Goal: Register for event/course: Register for event/course

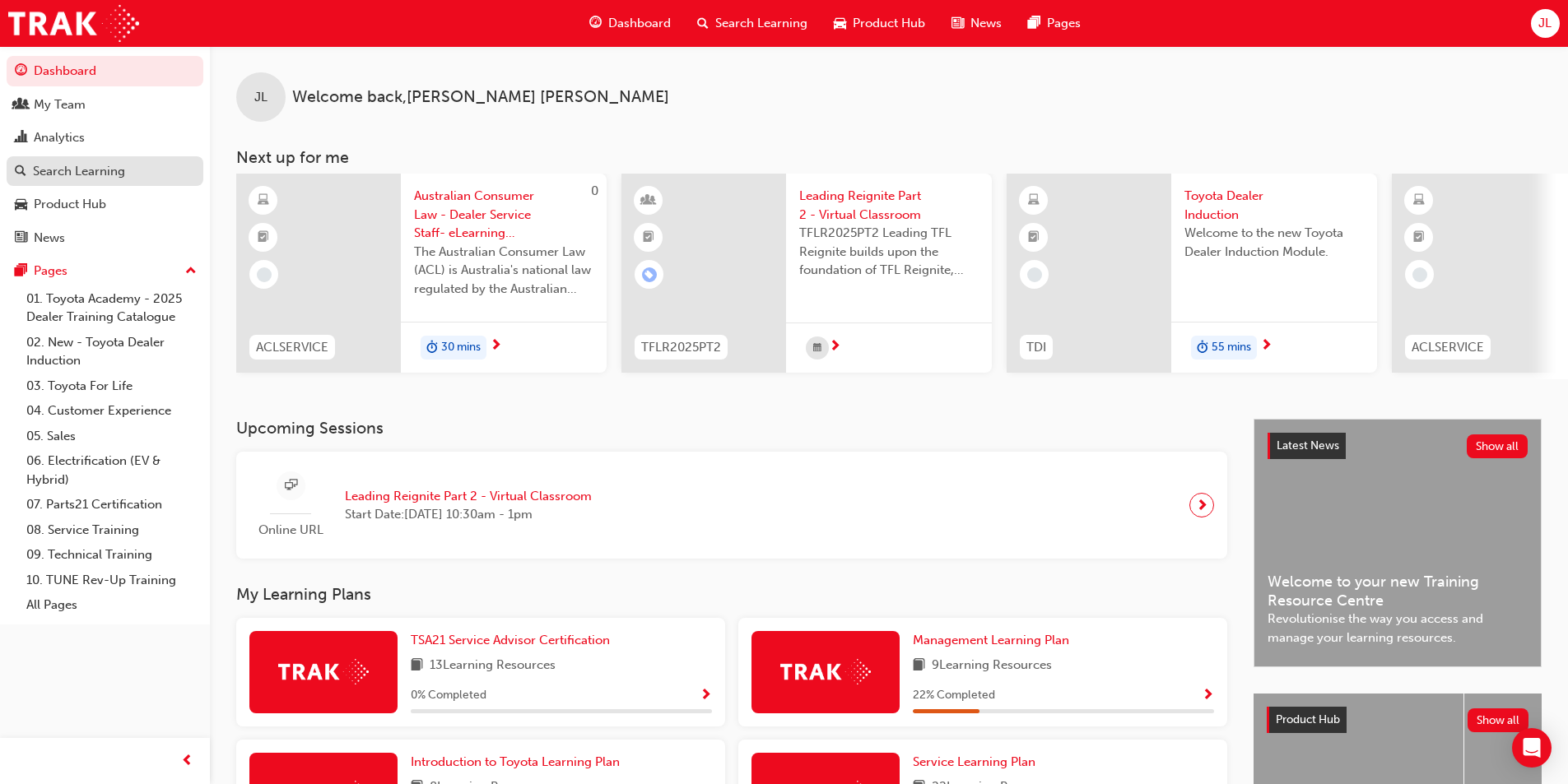
click at [76, 167] on div "Search Learning" at bounding box center [78, 171] width 93 height 19
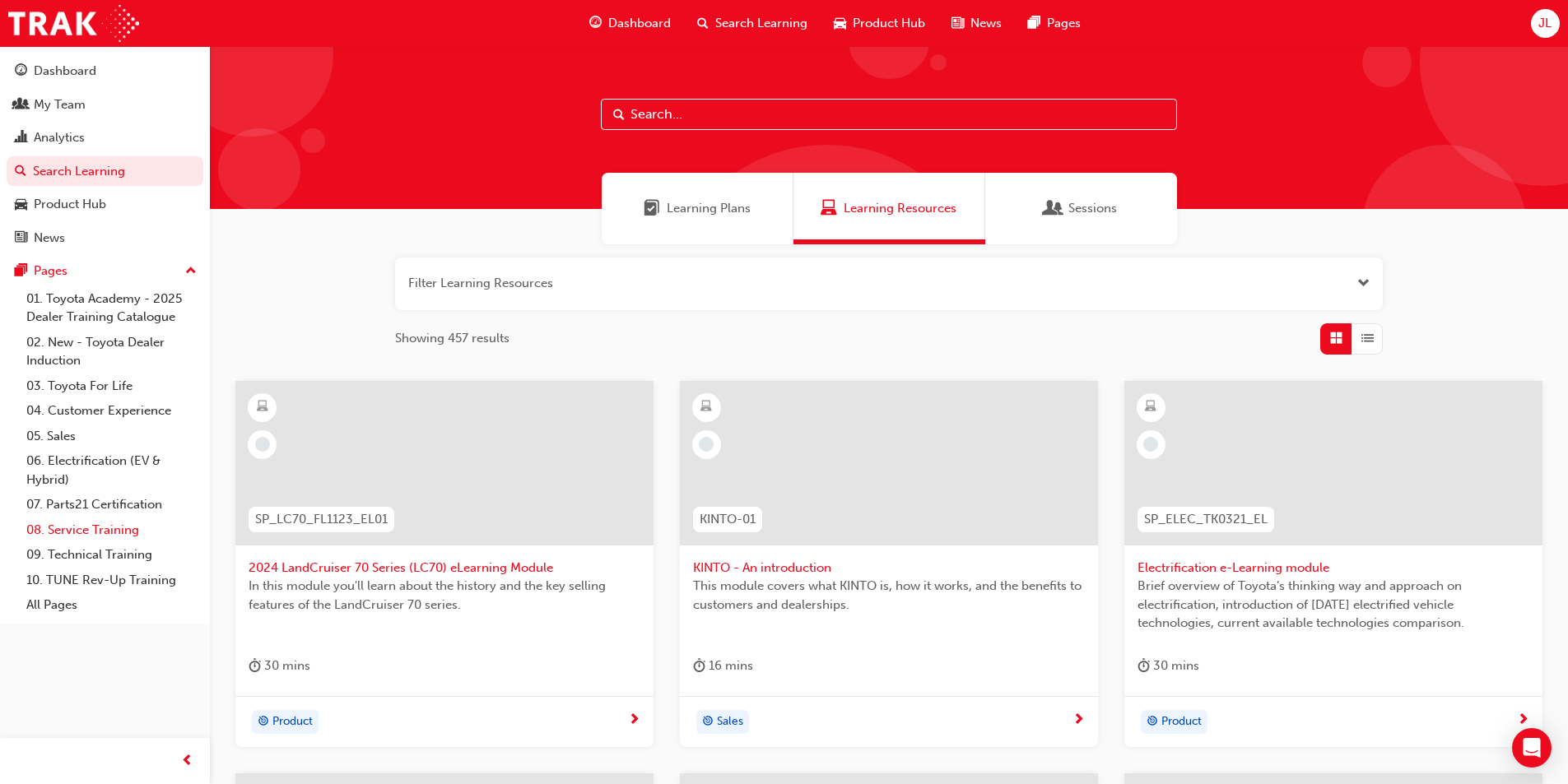
click at [72, 530] on link "08. Service Training" at bounding box center [112, 530] width 183 height 26
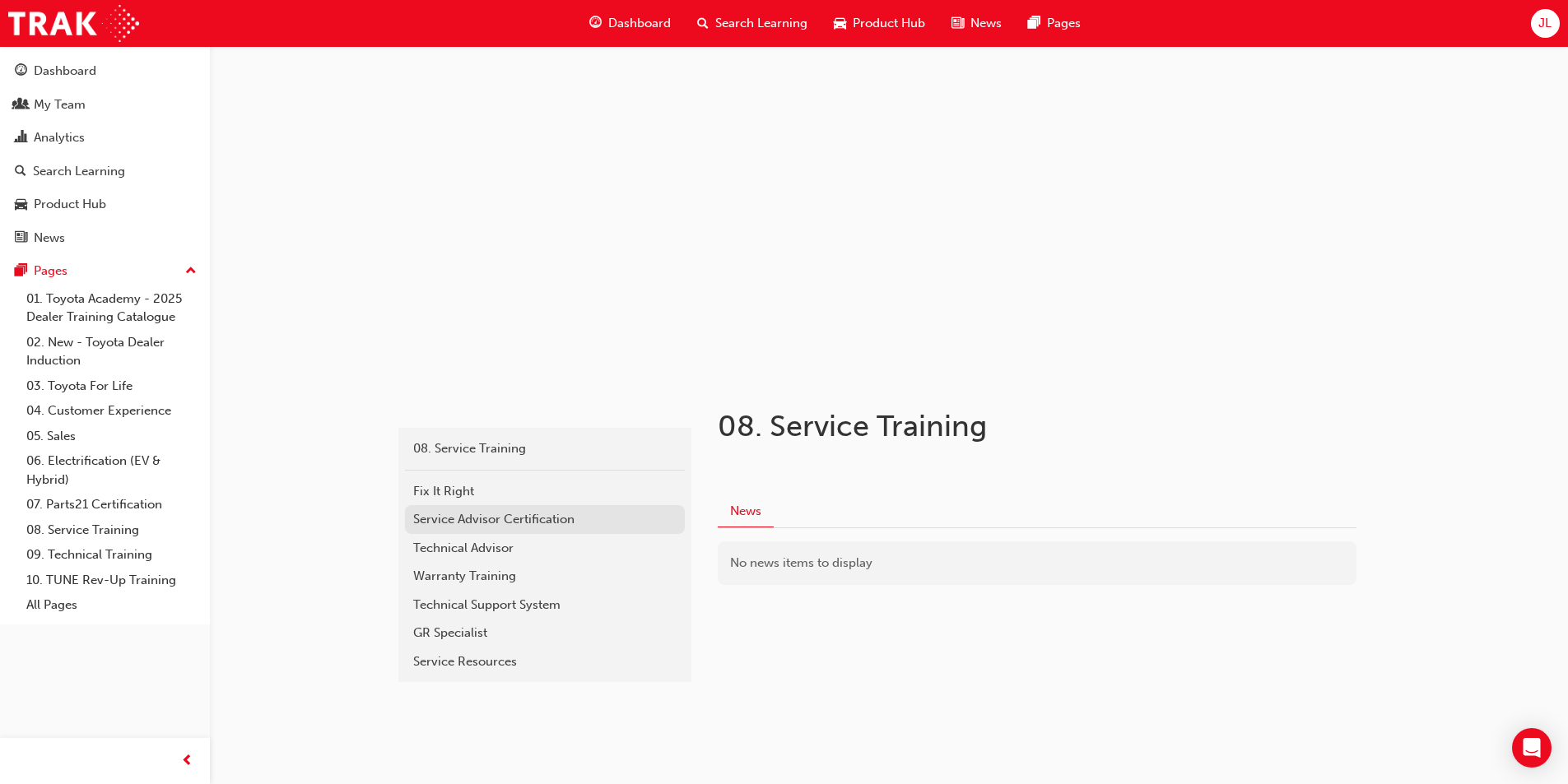
click at [473, 518] on div "Service Advisor Certification" at bounding box center [545, 520] width 264 height 19
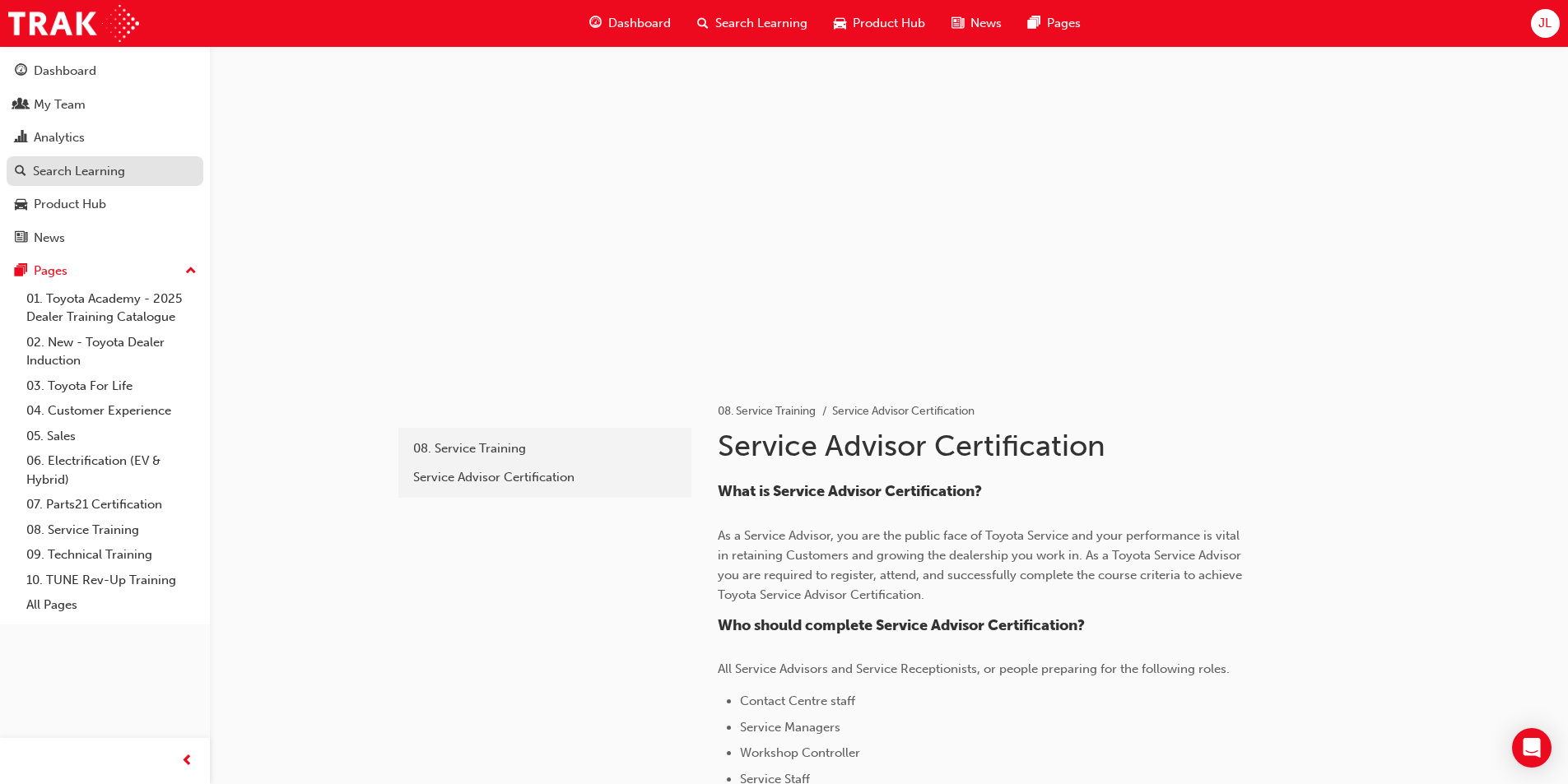
click at [60, 173] on div "Search Learning" at bounding box center [78, 171] width 93 height 19
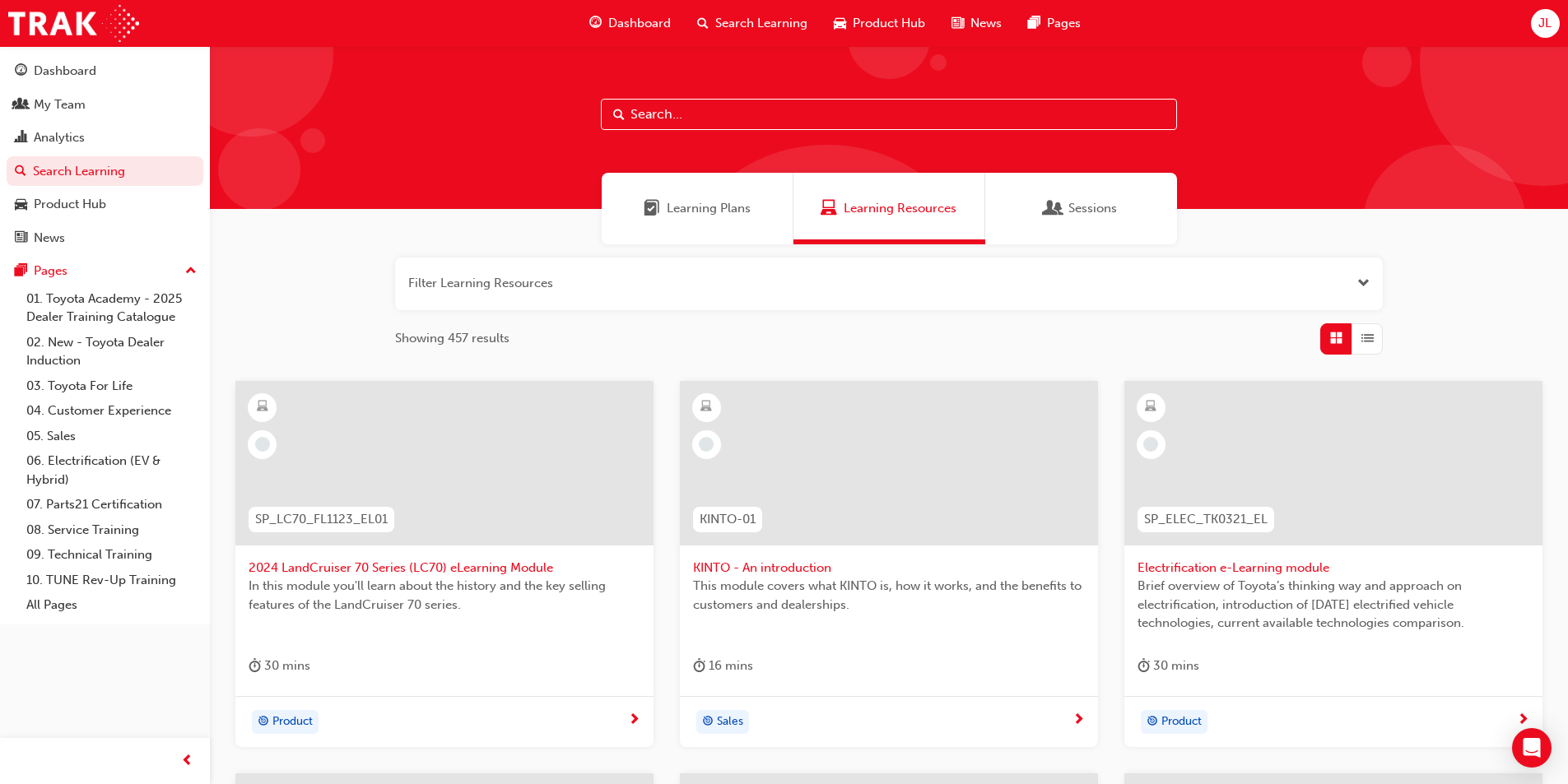
click at [1082, 224] on div "Sessions" at bounding box center [1081, 209] width 192 height 72
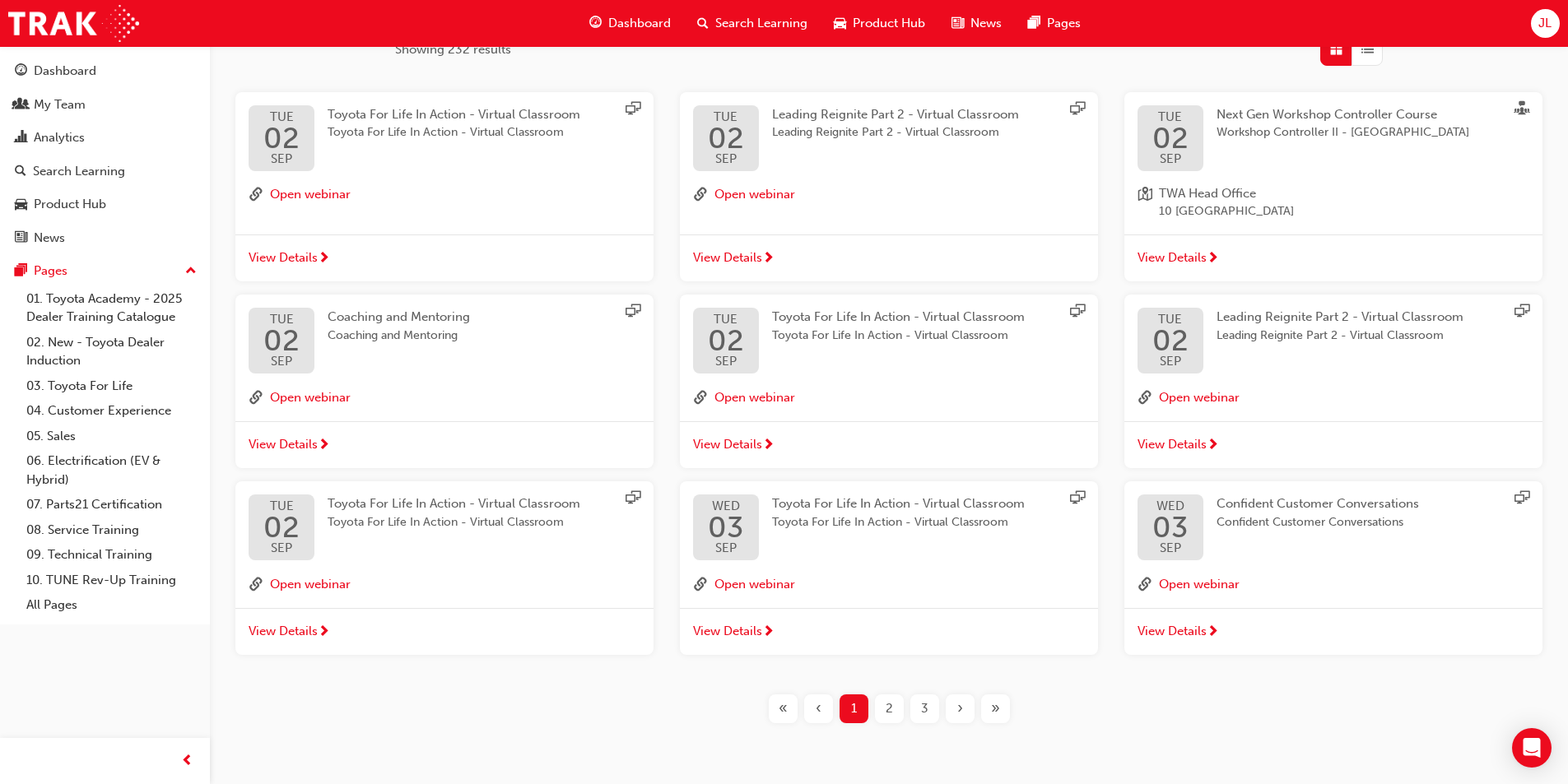
scroll to position [329, 0]
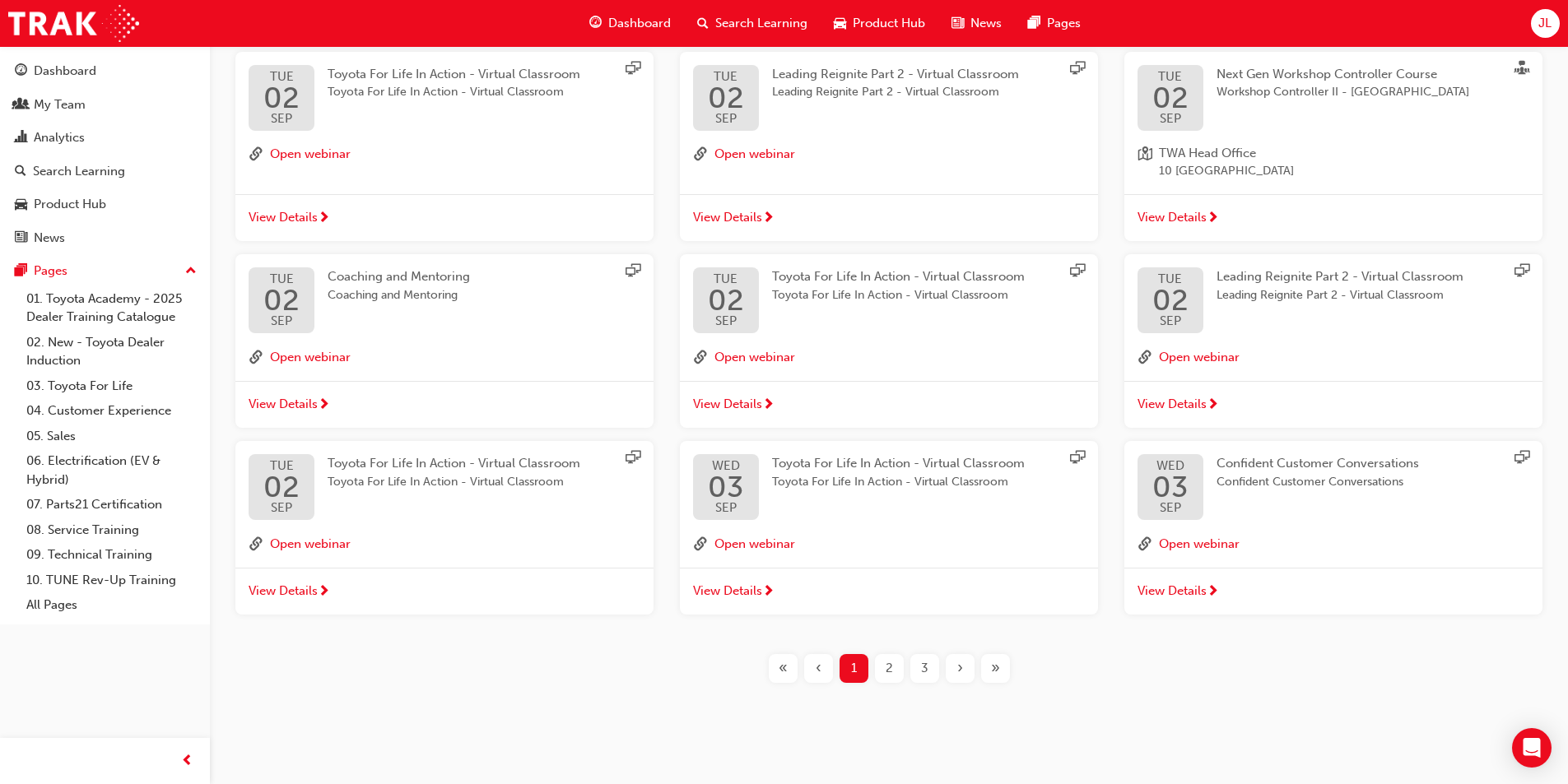
click at [897, 670] on div "2" at bounding box center [889, 668] width 29 height 29
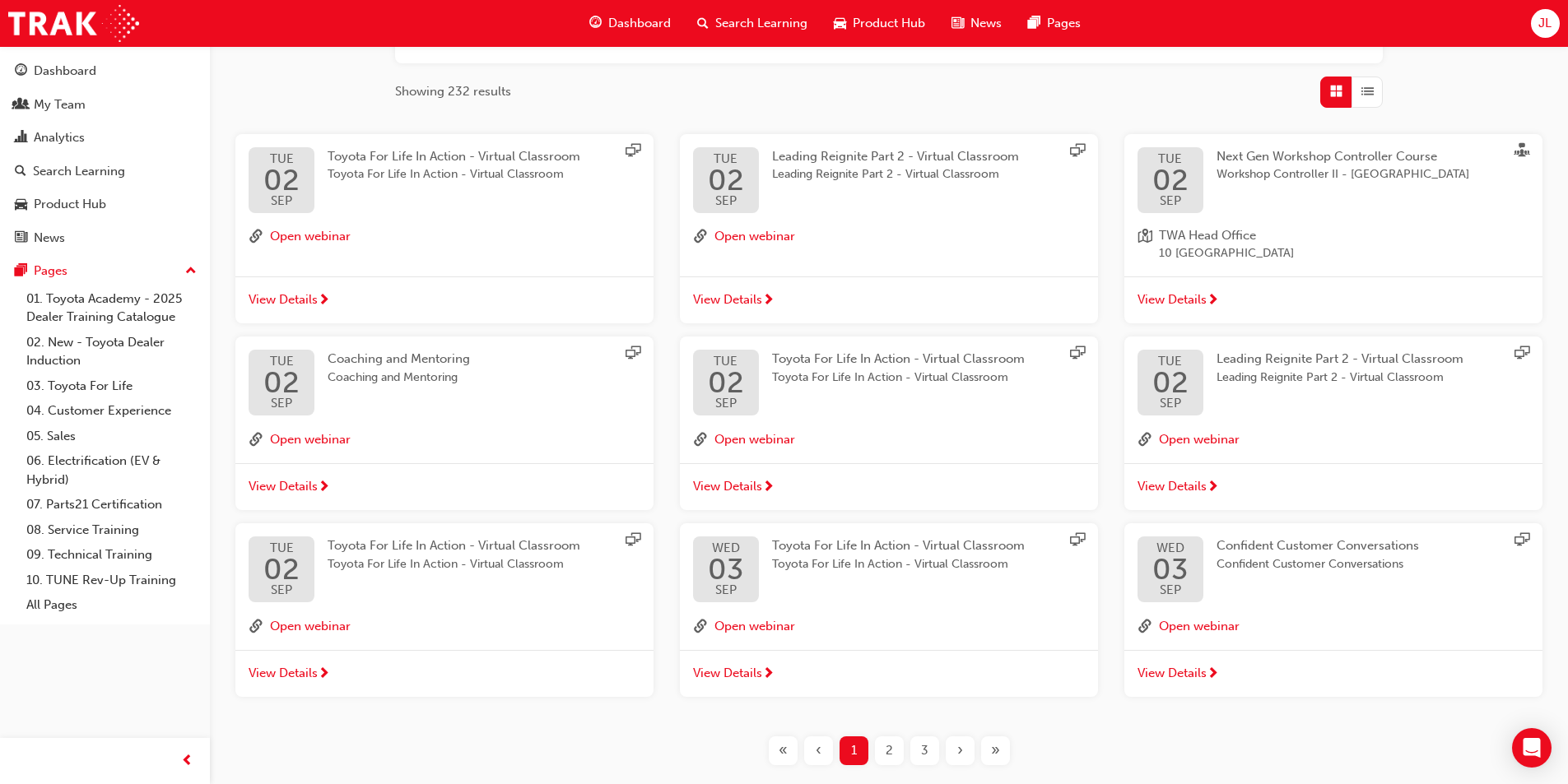
scroll to position [329, 0]
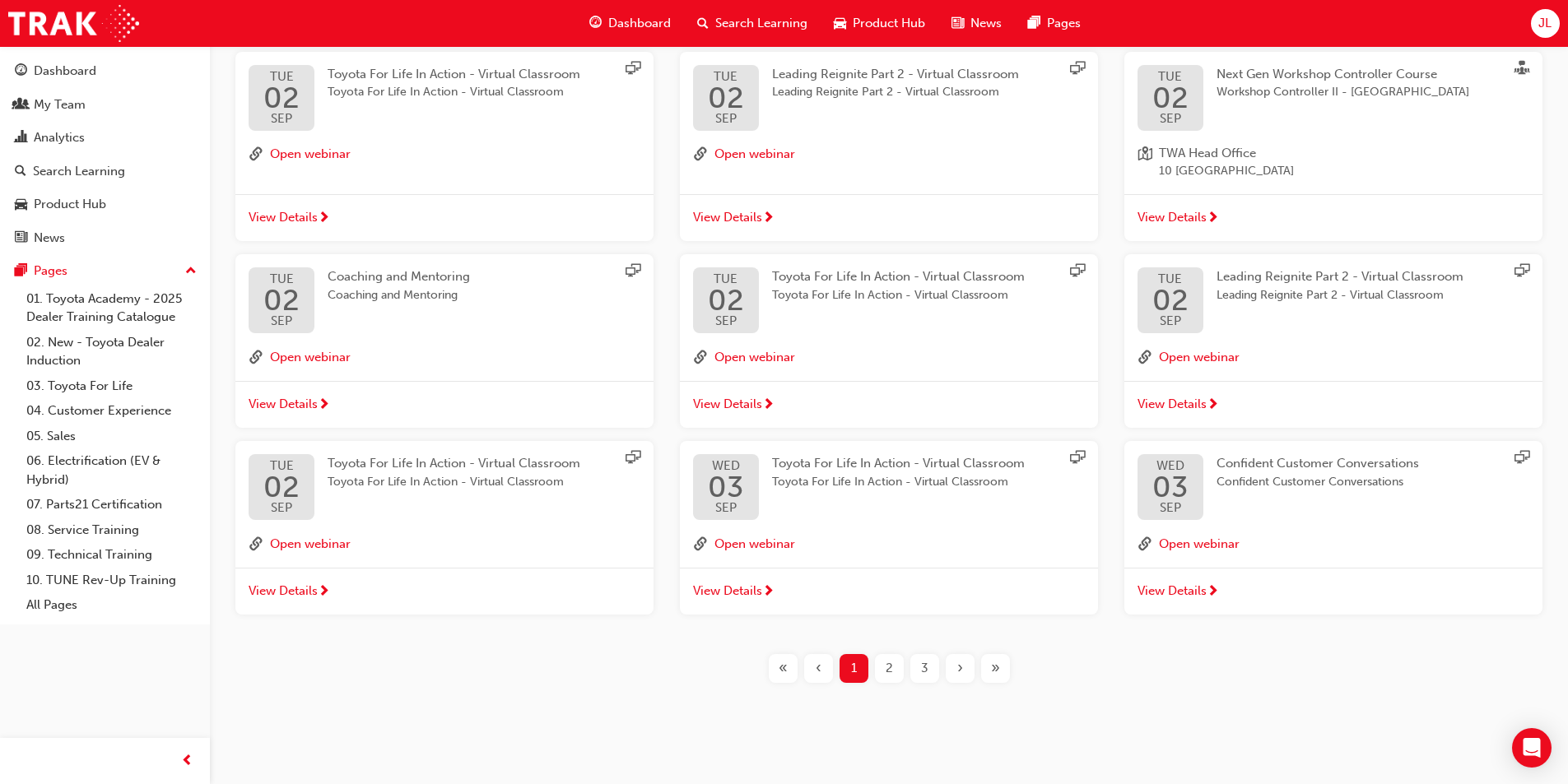
click at [887, 669] on span "2" at bounding box center [889, 668] width 8 height 19
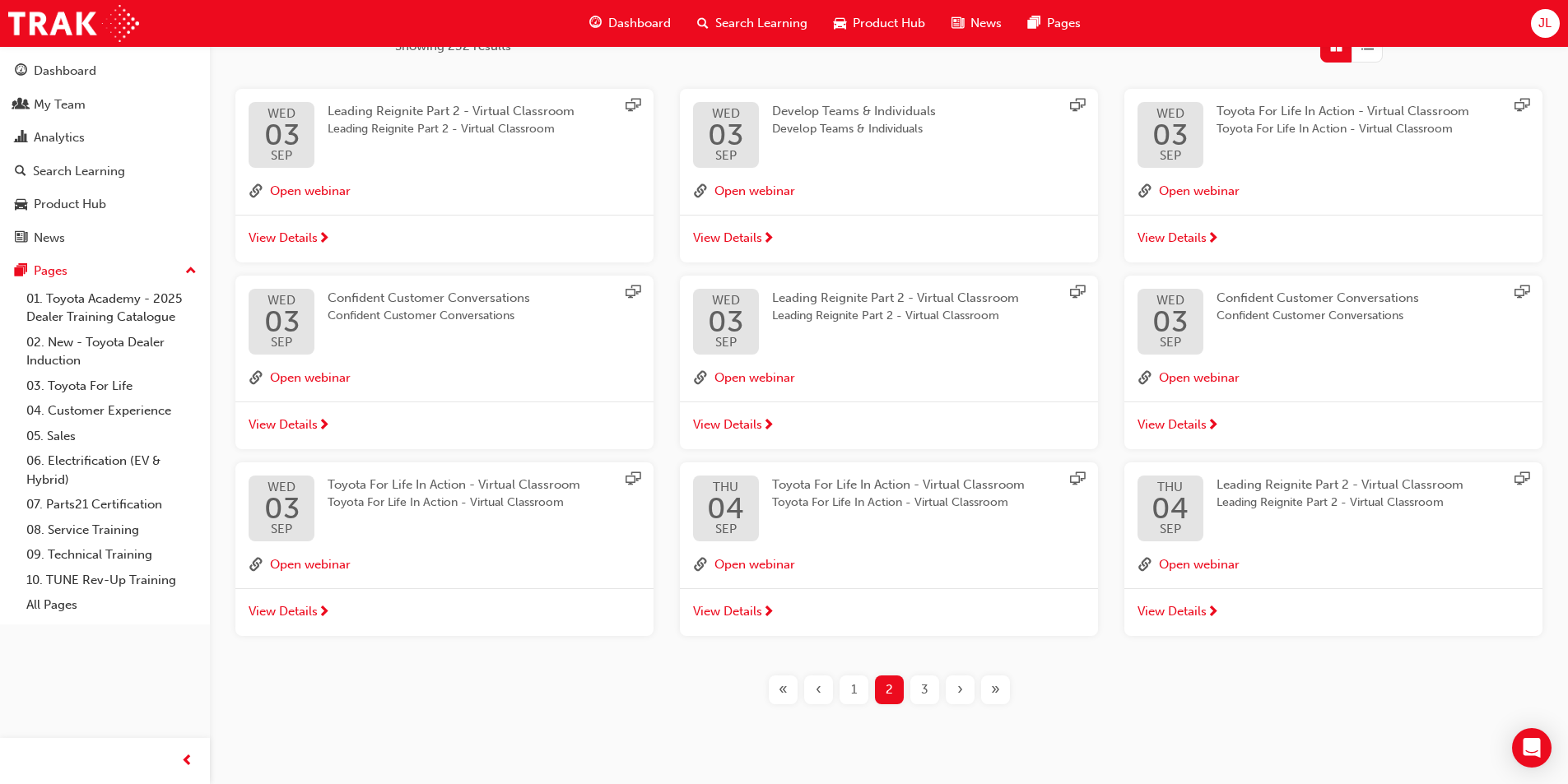
scroll to position [319, 0]
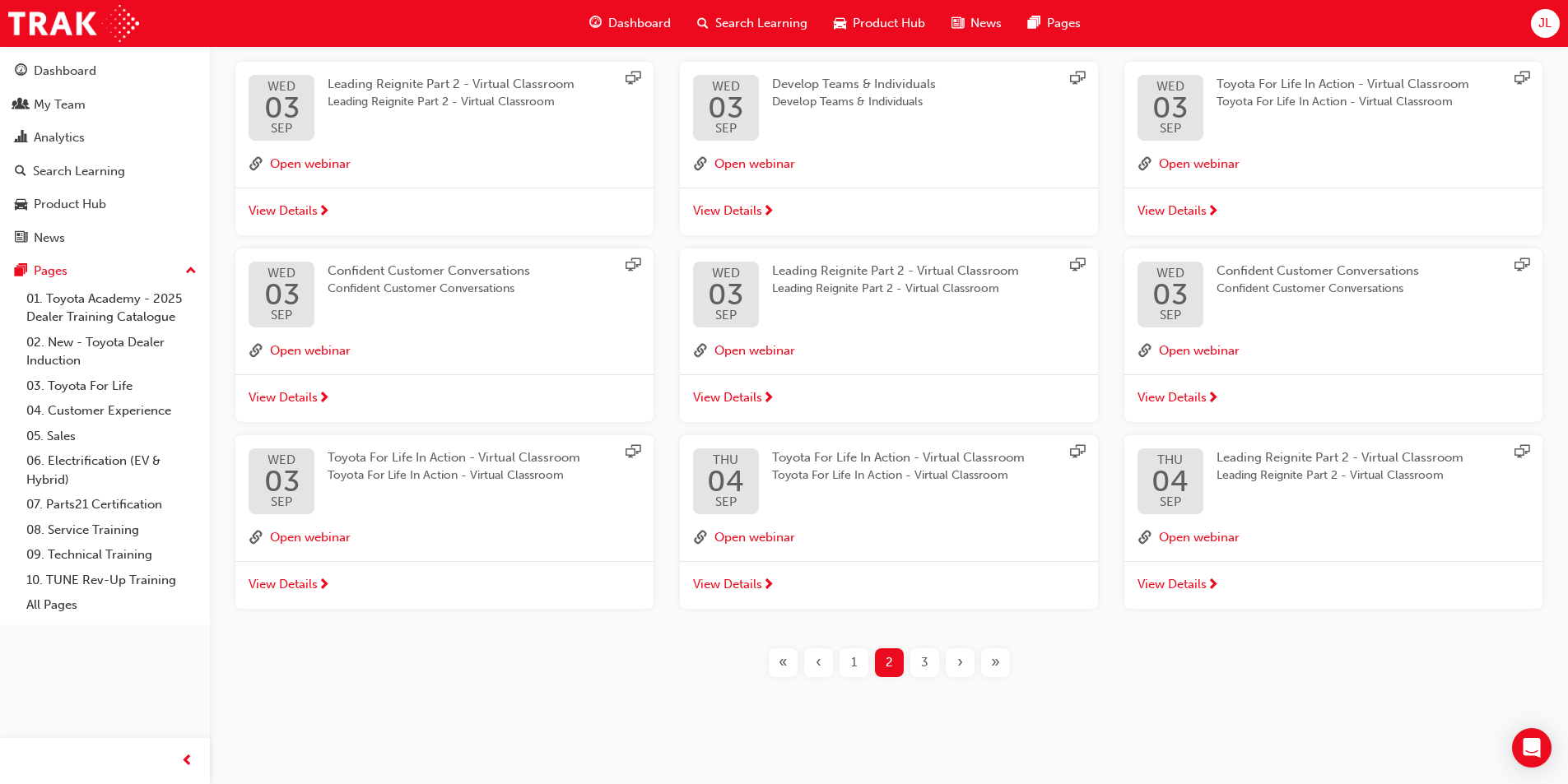
click at [922, 673] on div "3" at bounding box center [924, 663] width 29 height 29
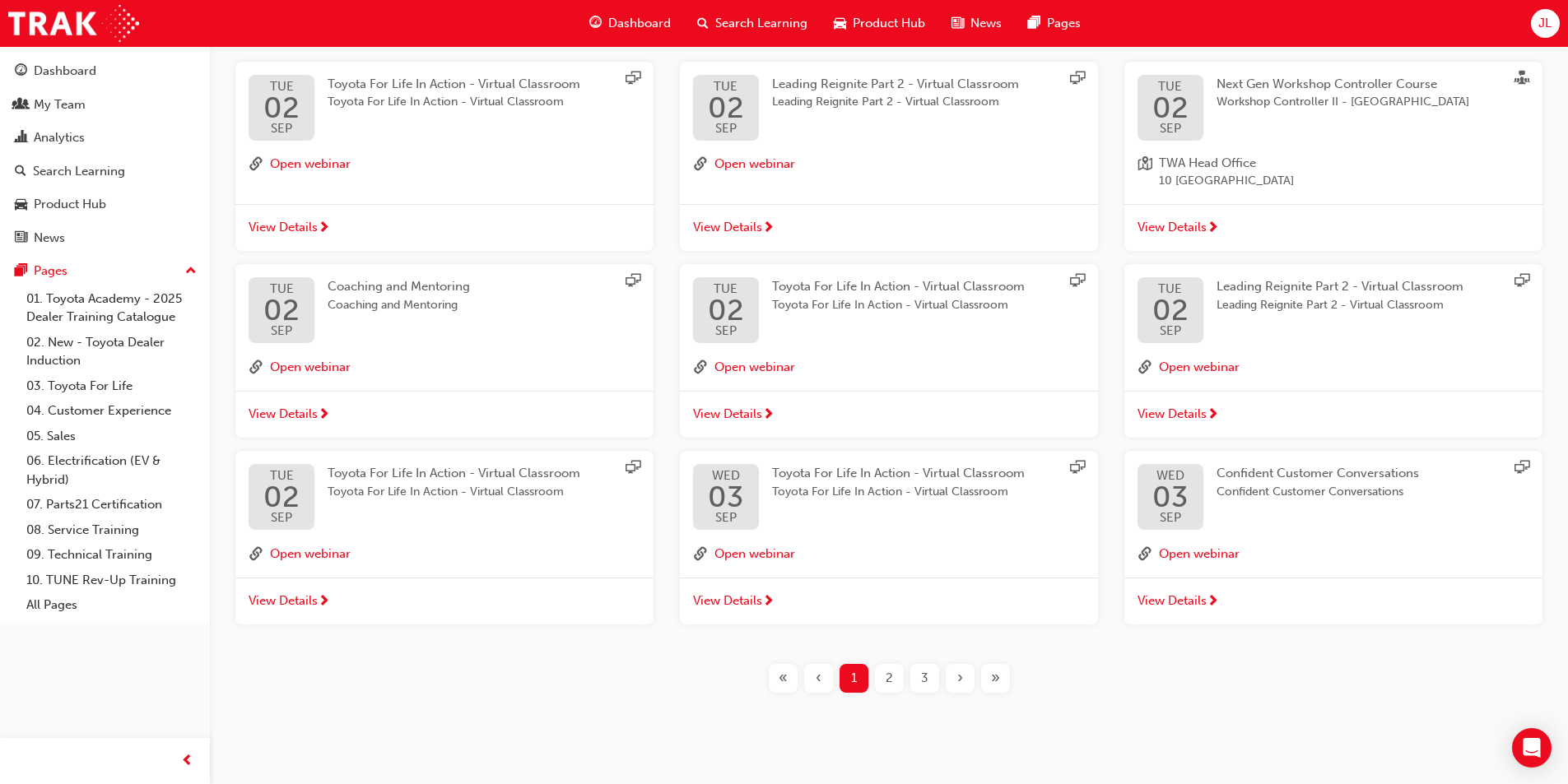
click at [959, 678] on span "›" at bounding box center [960, 678] width 6 height 19
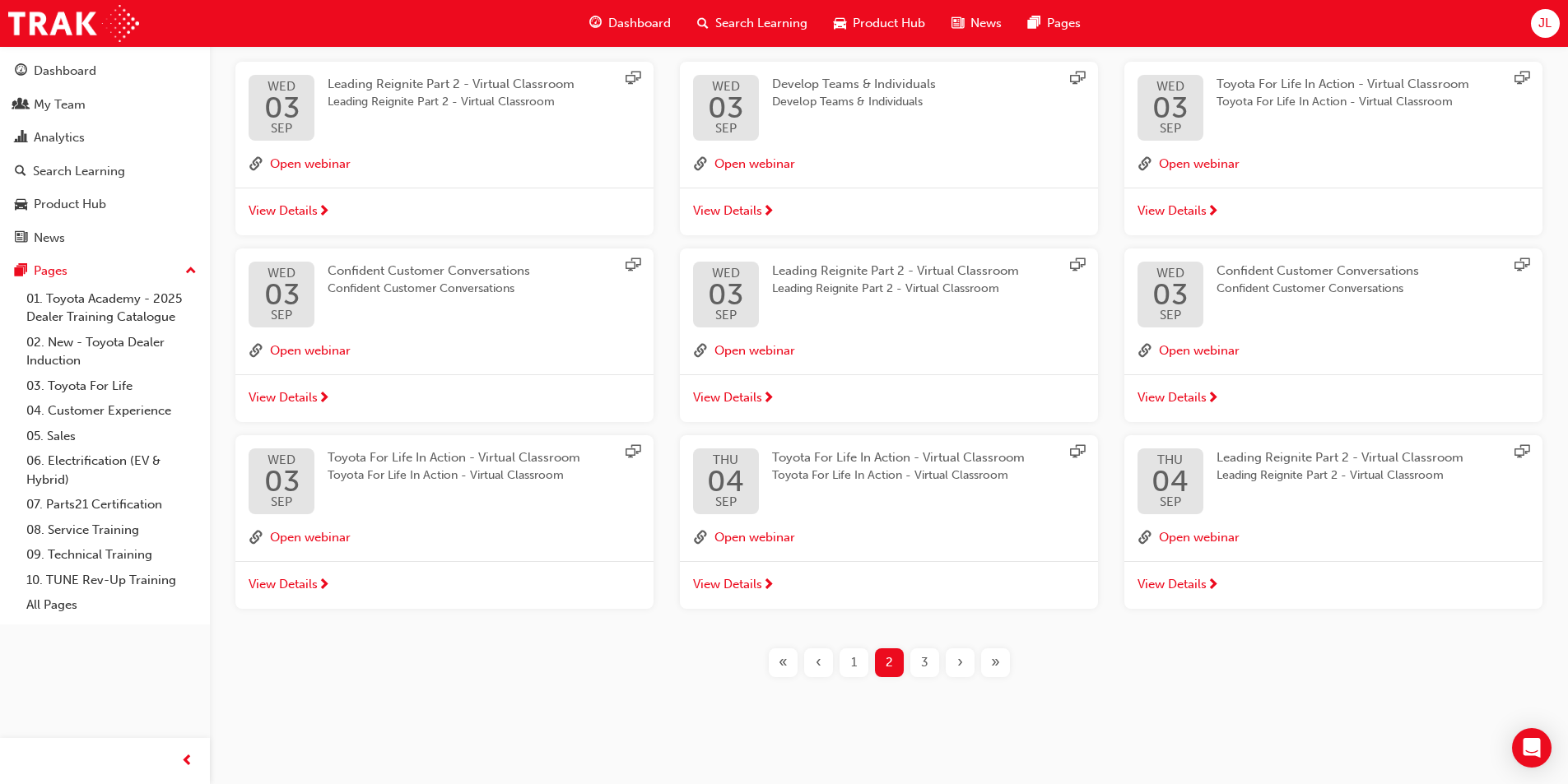
click at [959, 678] on div "Filter Sessions Showing 232 results [DATE] Leading Reignite Part 2 - Virtual Cl…" at bounding box center [889, 308] width 1358 height 766
click at [955, 666] on div "›" at bounding box center [960, 663] width 29 height 29
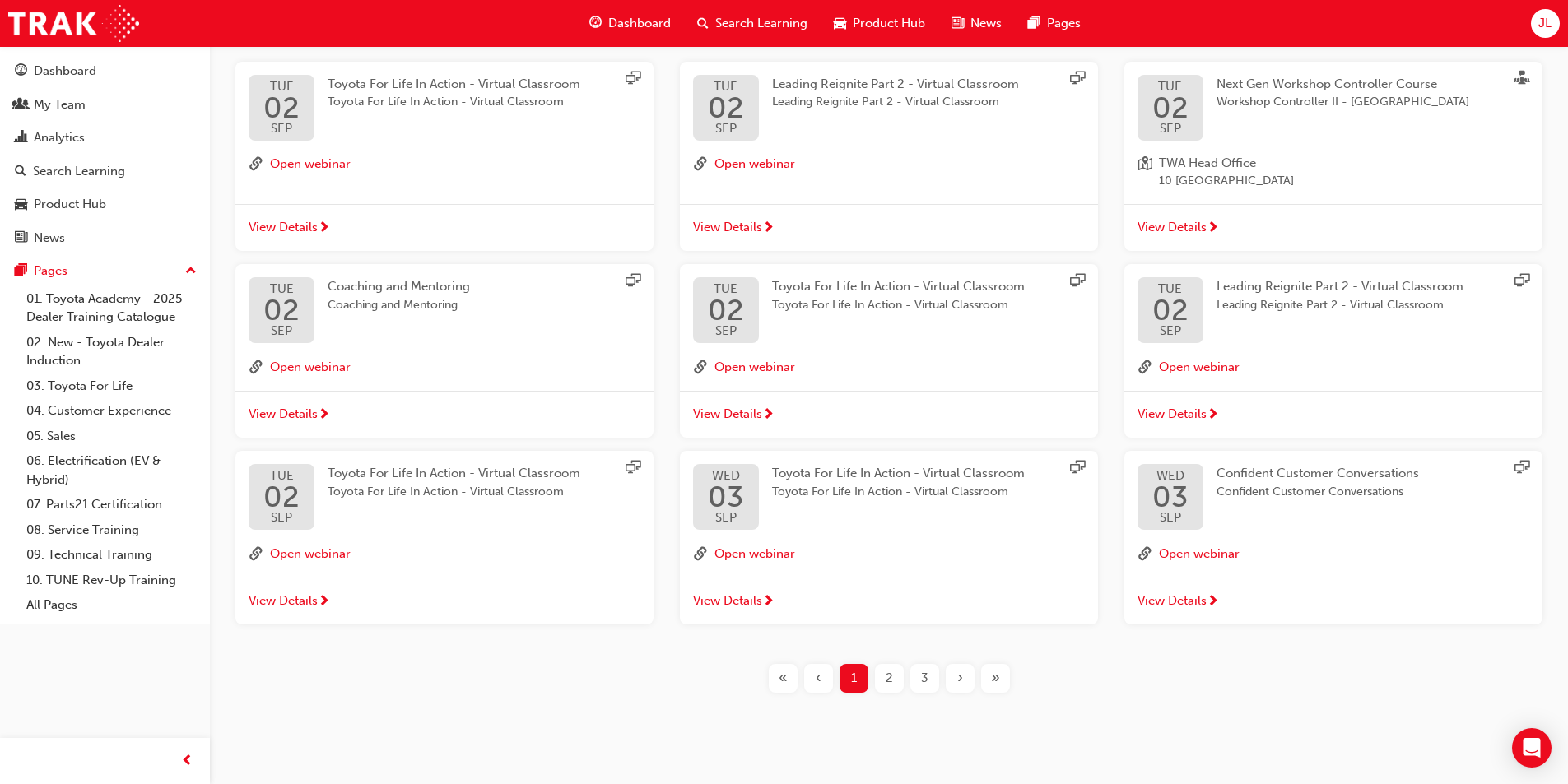
click at [962, 681] on div "›" at bounding box center [960, 678] width 29 height 29
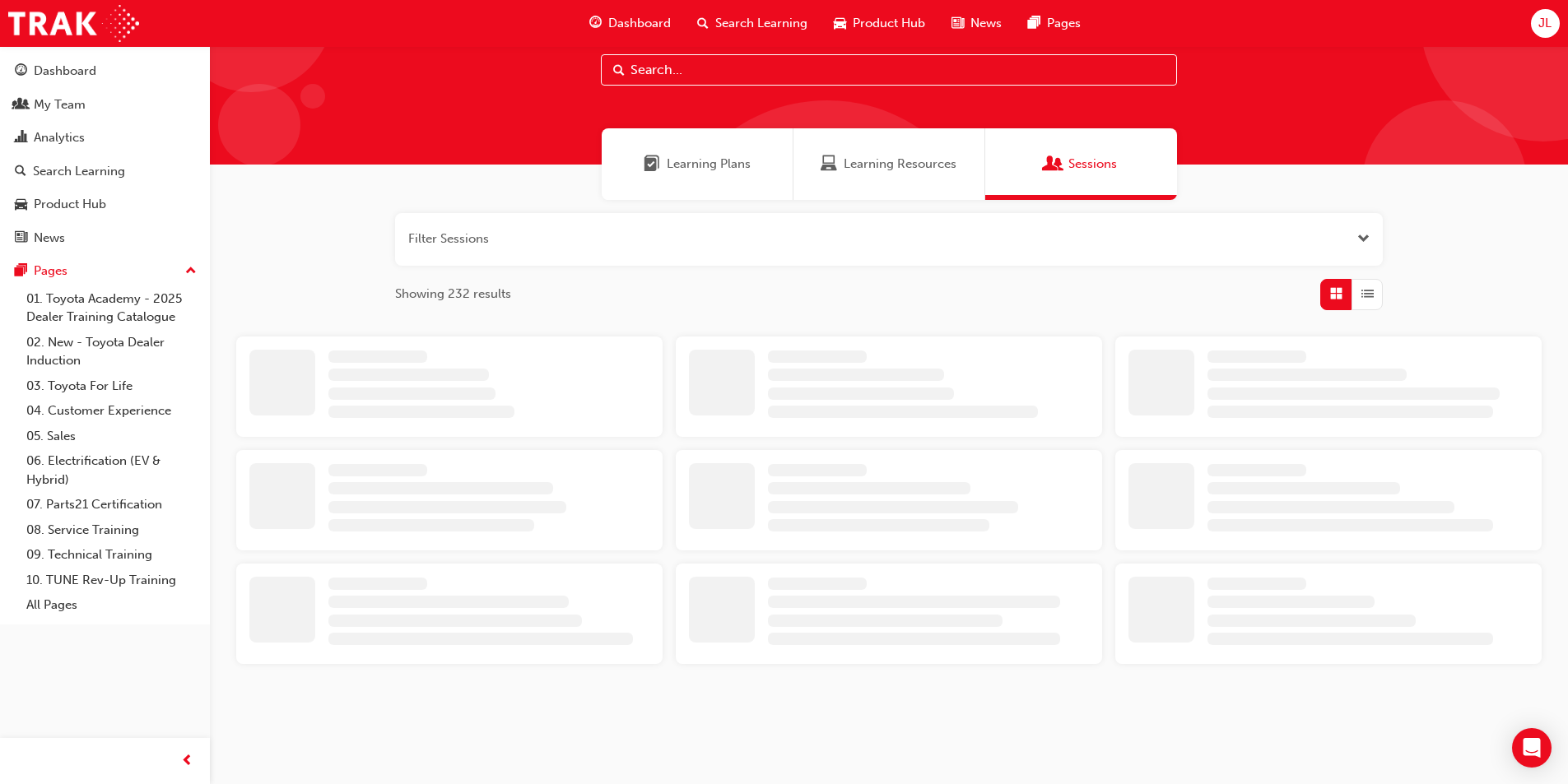
scroll to position [319, 0]
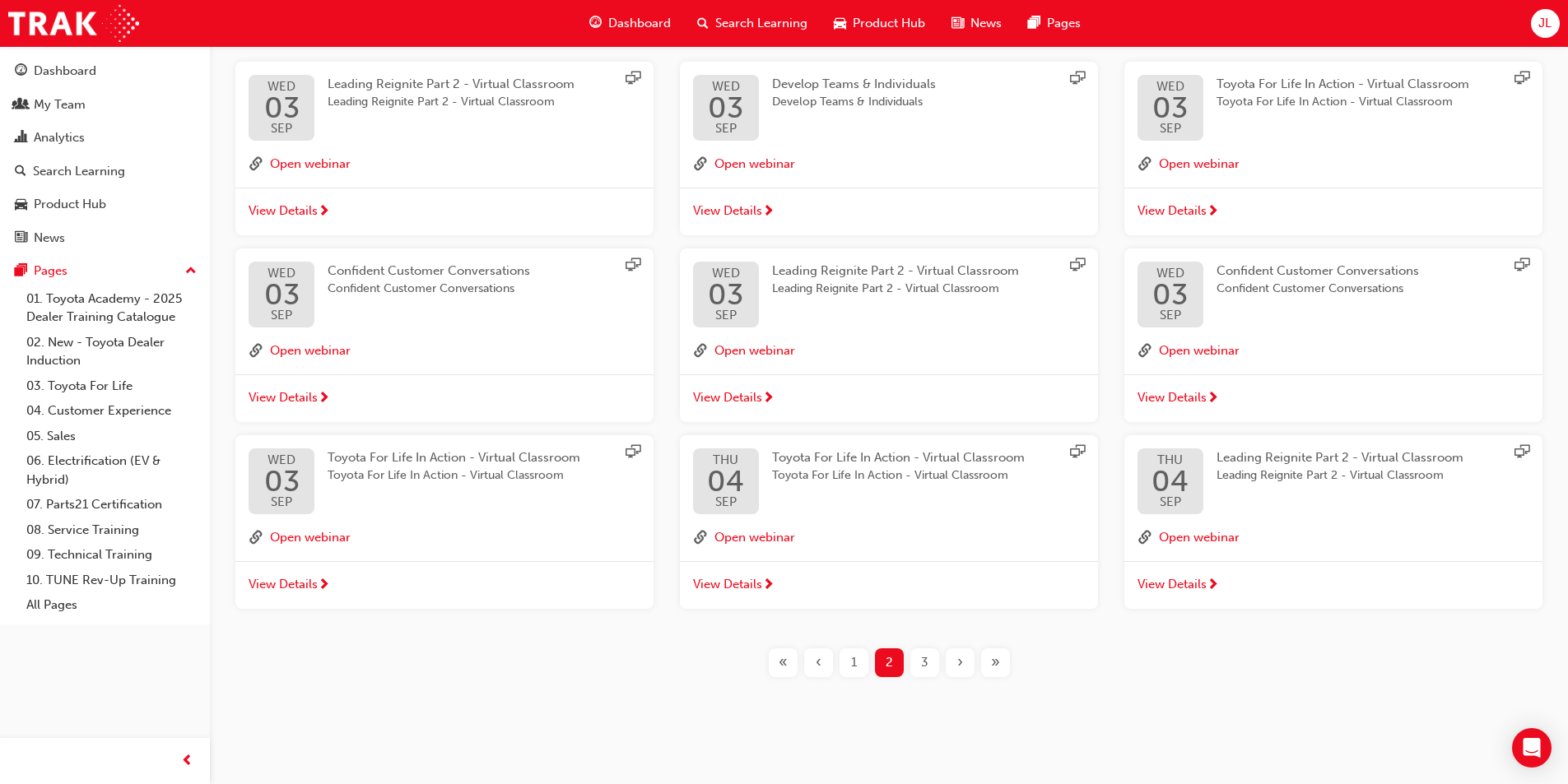
click at [921, 666] on span "3" at bounding box center [924, 662] width 8 height 19
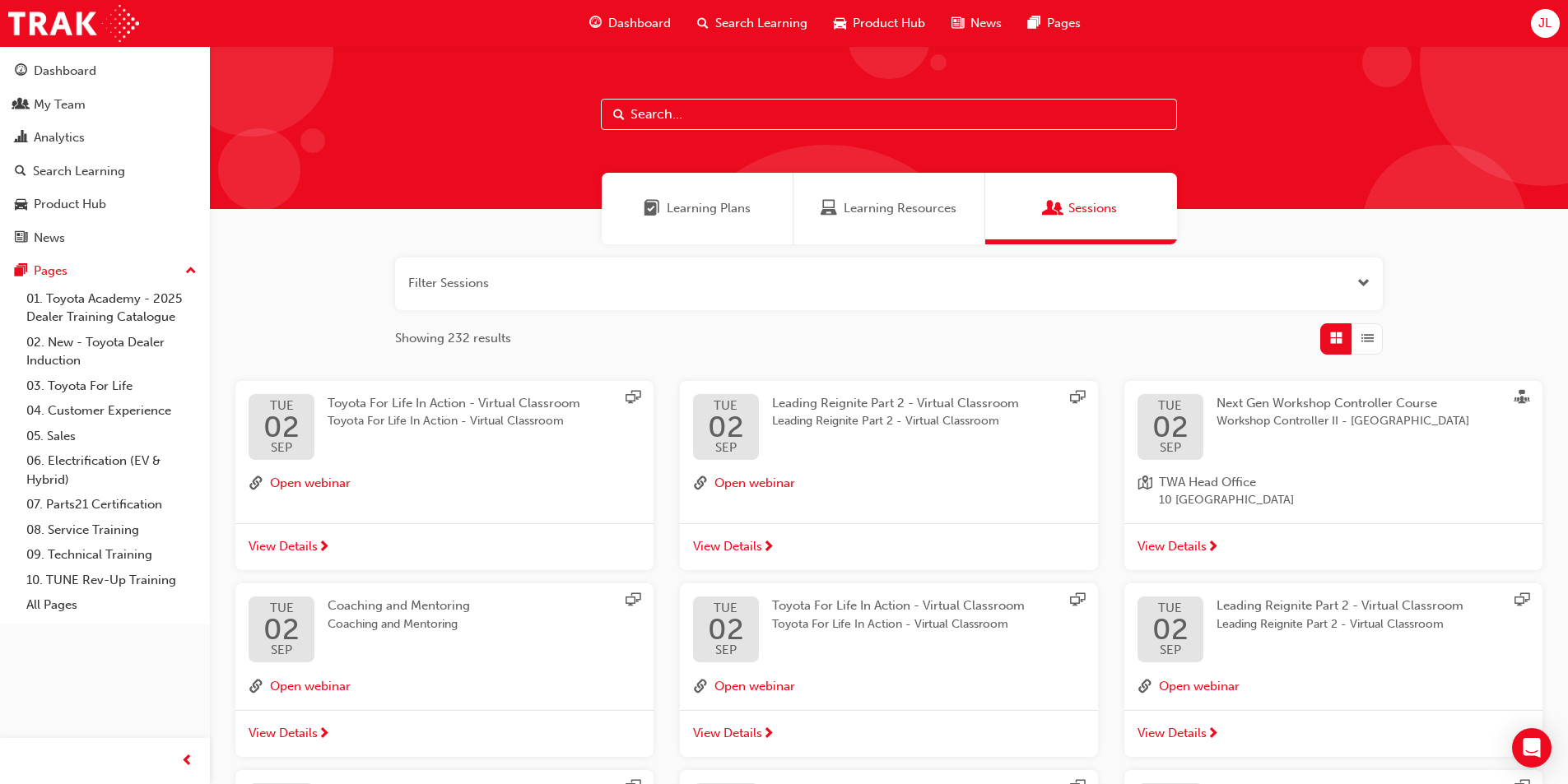
click at [756, 21] on span "Search Learning" at bounding box center [761, 23] width 93 height 19
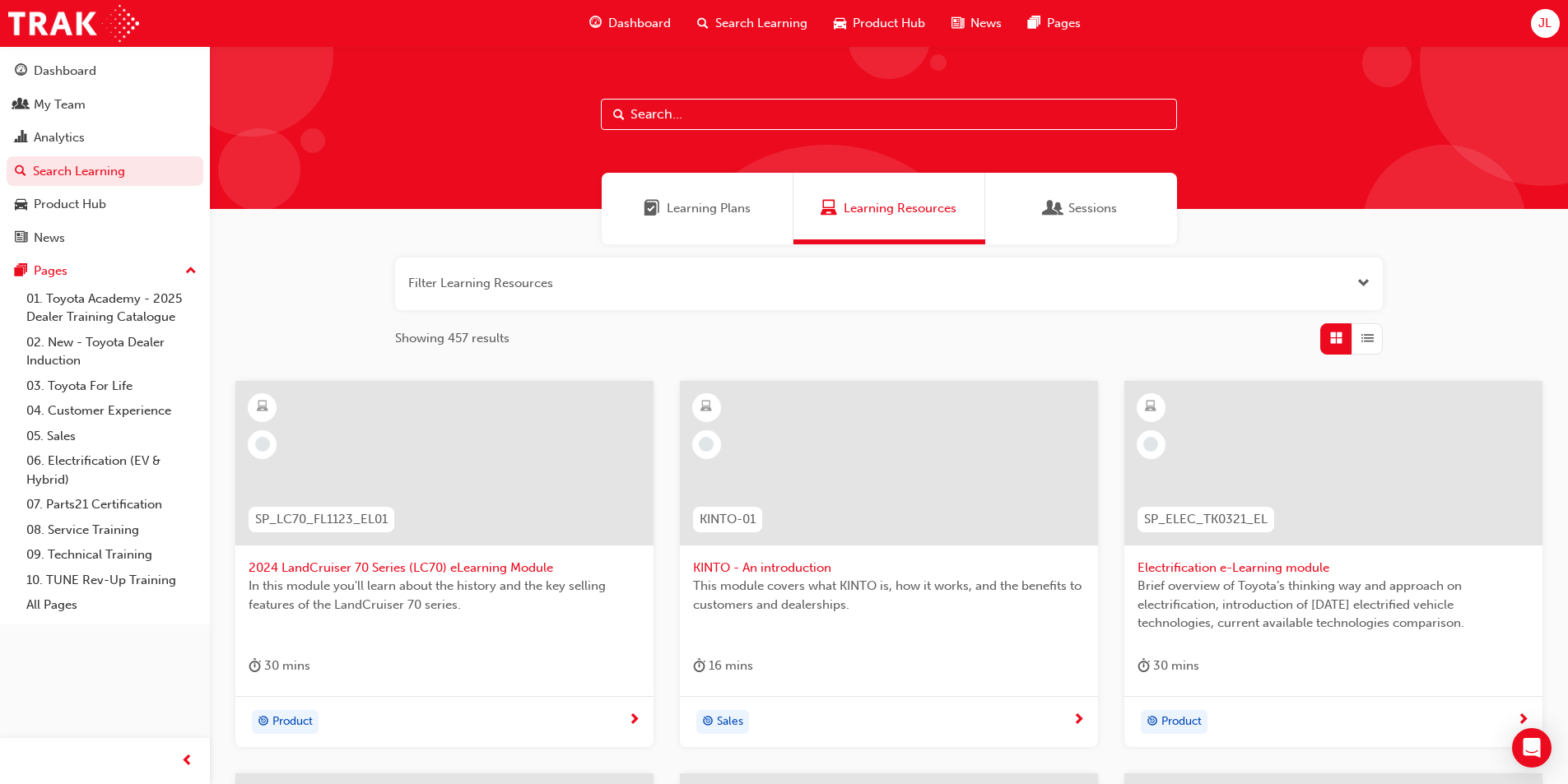
click at [645, 112] on input "text" at bounding box center [888, 113] width 576 height 31
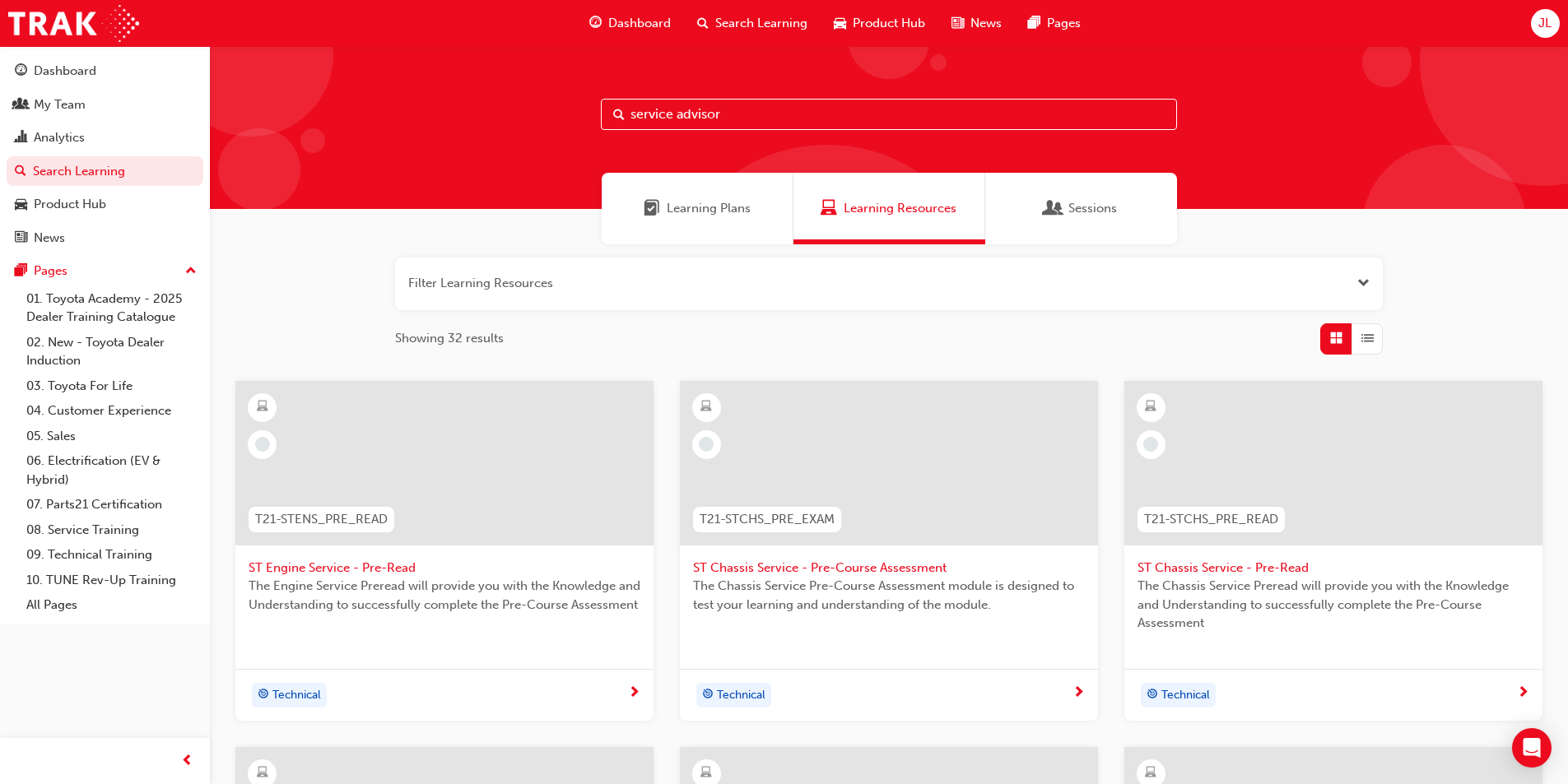
type input "service advisor"
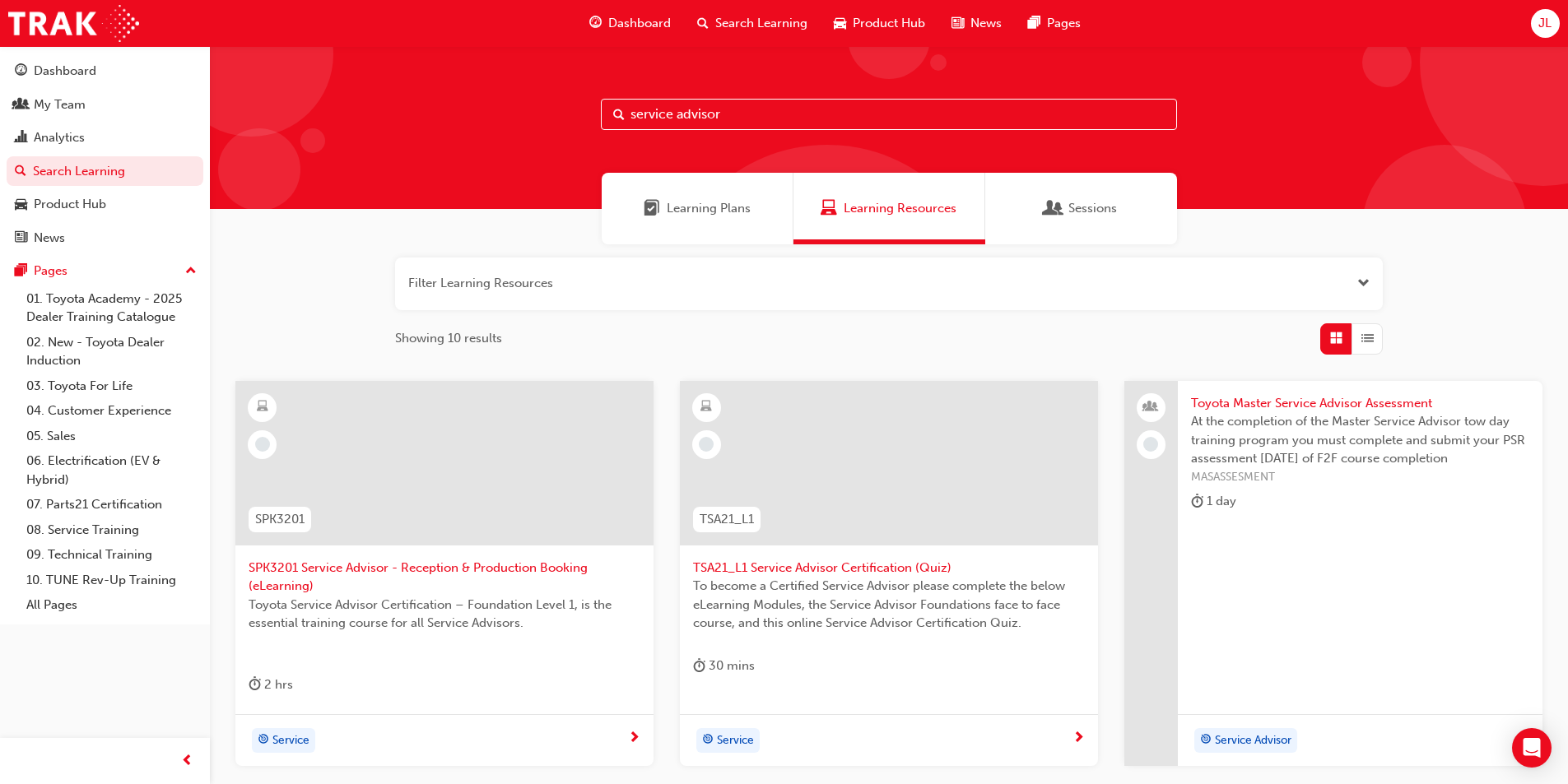
click at [1090, 212] on span "Sessions" at bounding box center [1093, 209] width 48 height 19
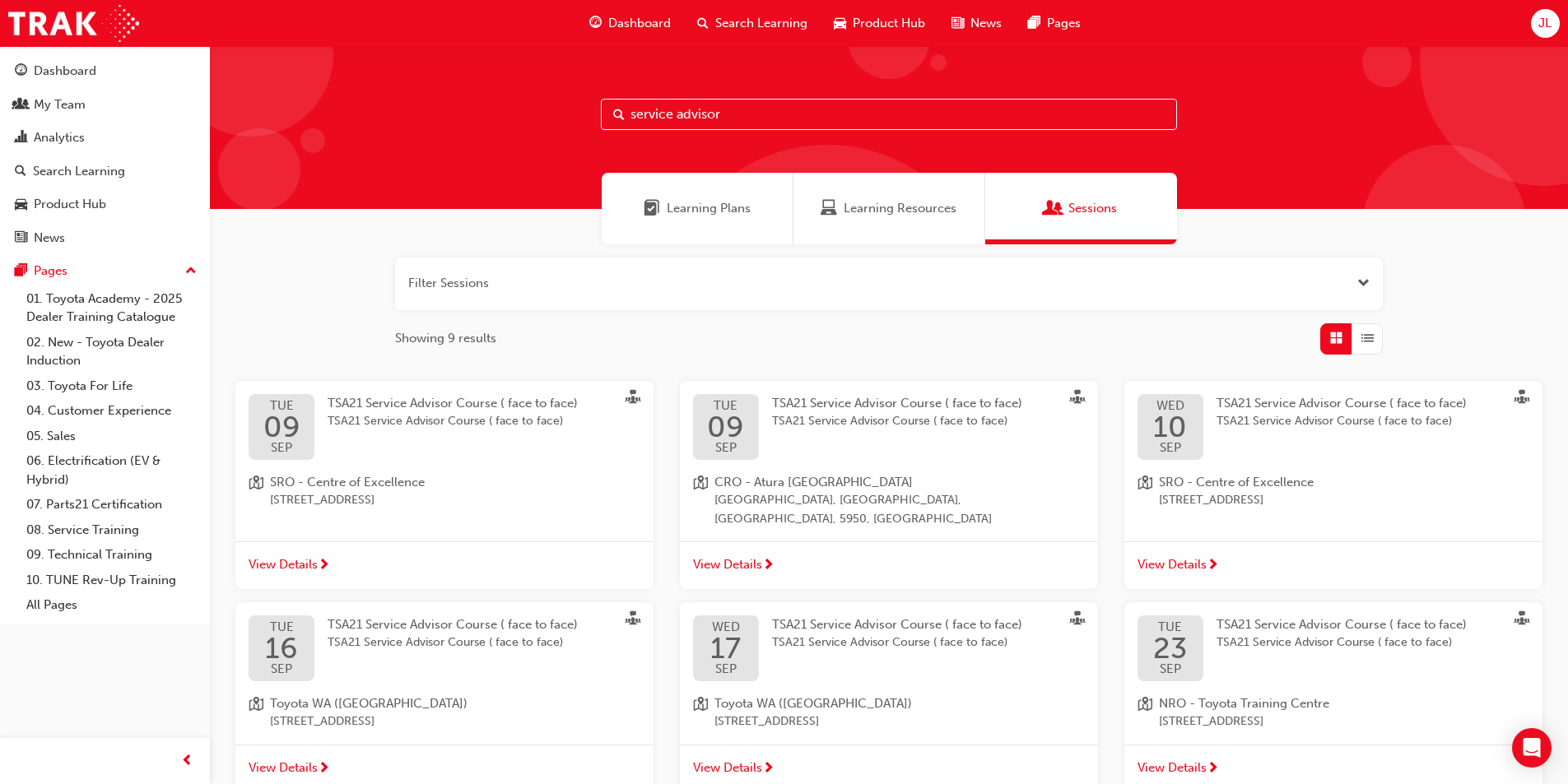
click at [466, 424] on span "TSA21 Service Advisor Course ( face to face)" at bounding box center [453, 421] width 250 height 19
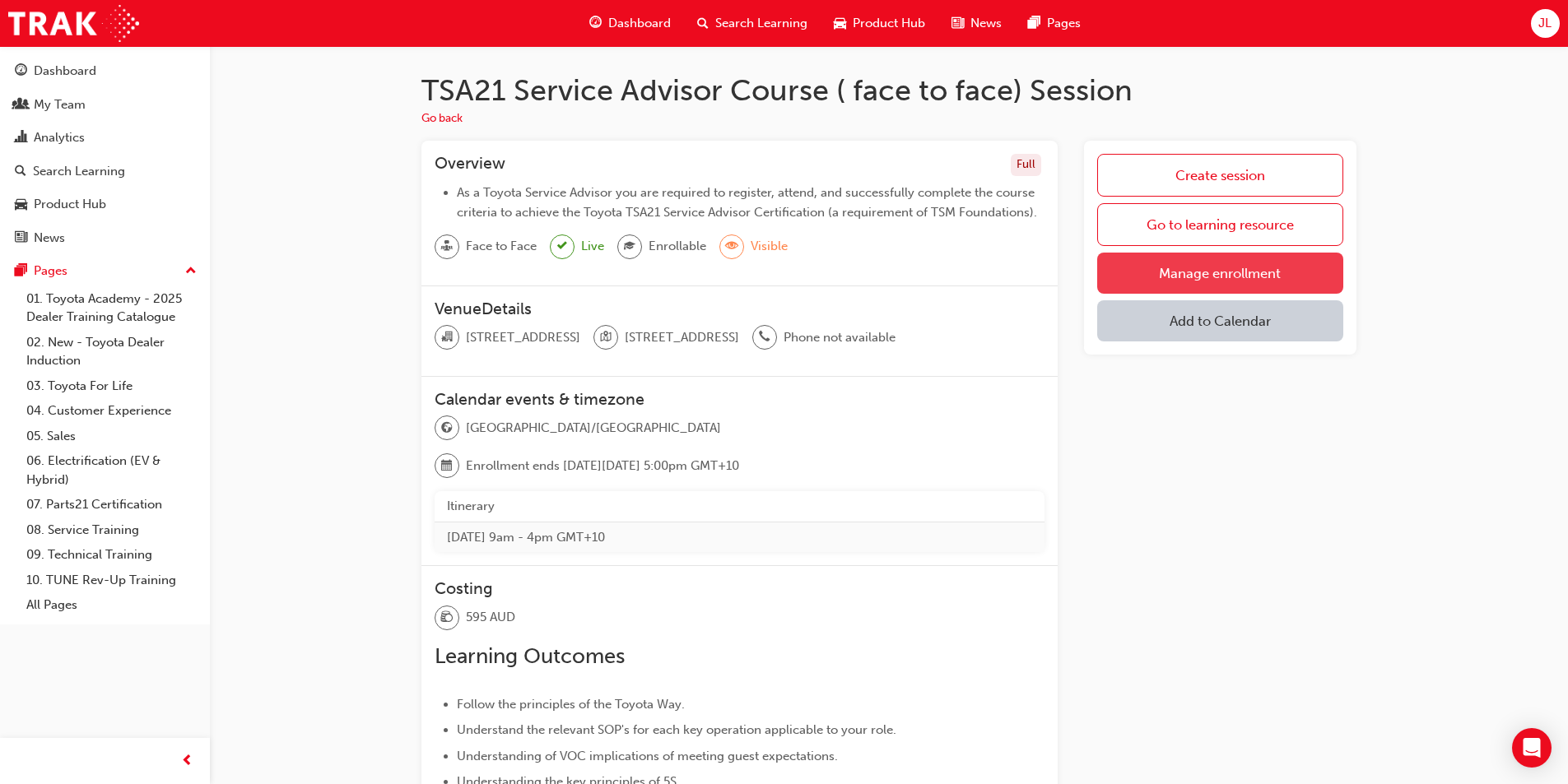
click at [1181, 273] on link "Manage enrollment" at bounding box center [1219, 273] width 246 height 41
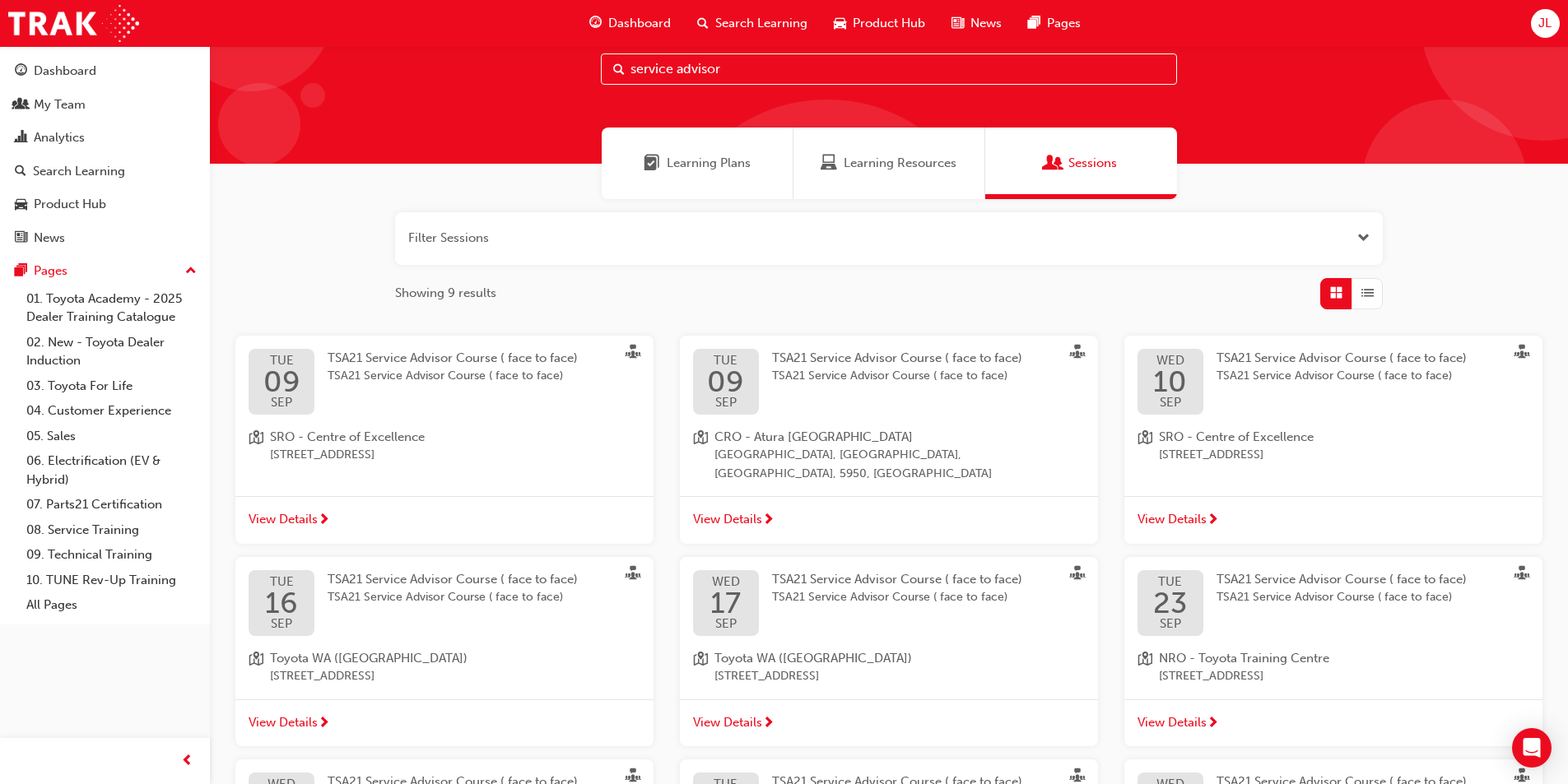
scroll to position [83, 0]
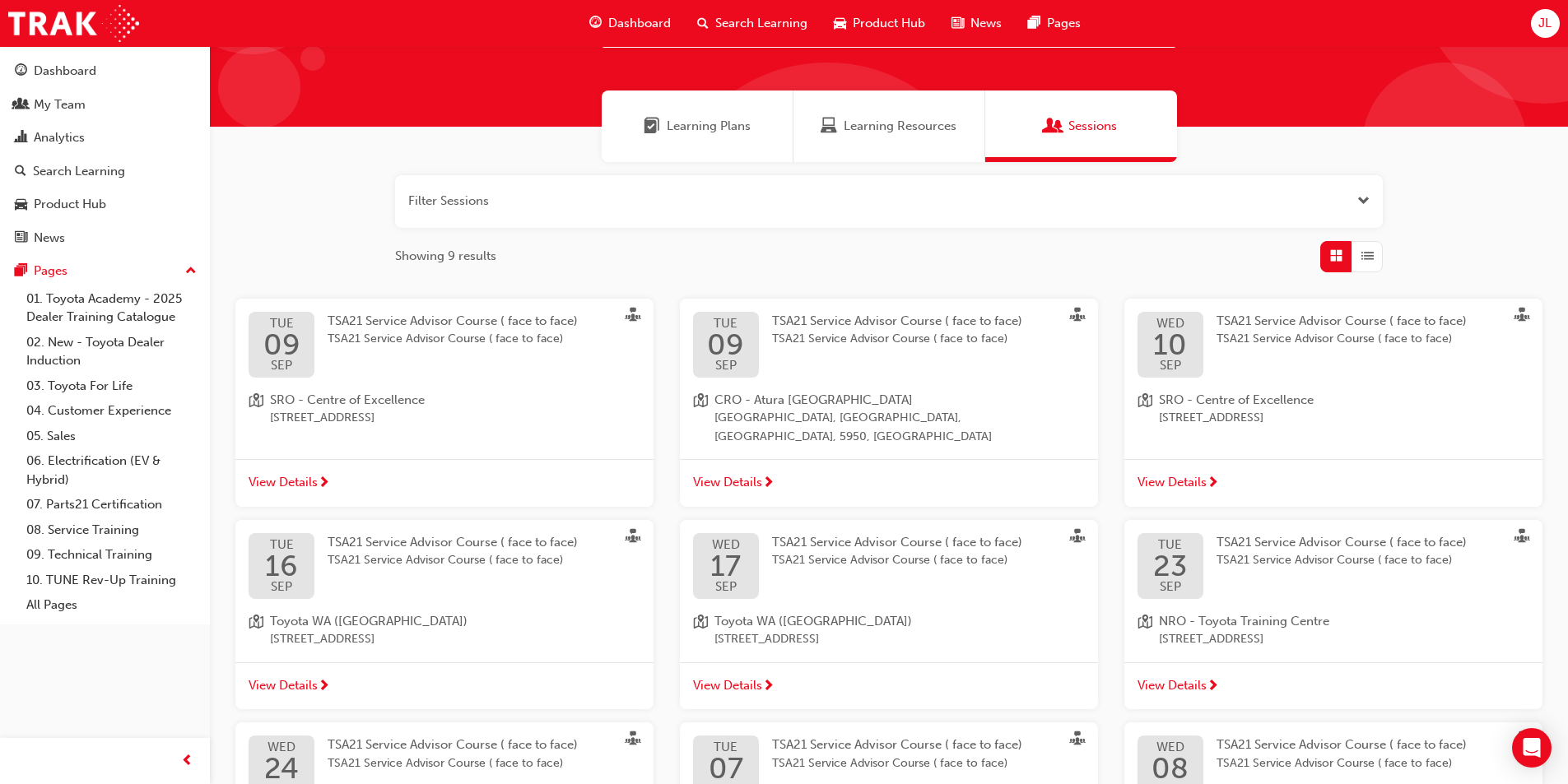
click at [1161, 473] on span "View Details" at bounding box center [1172, 482] width 69 height 19
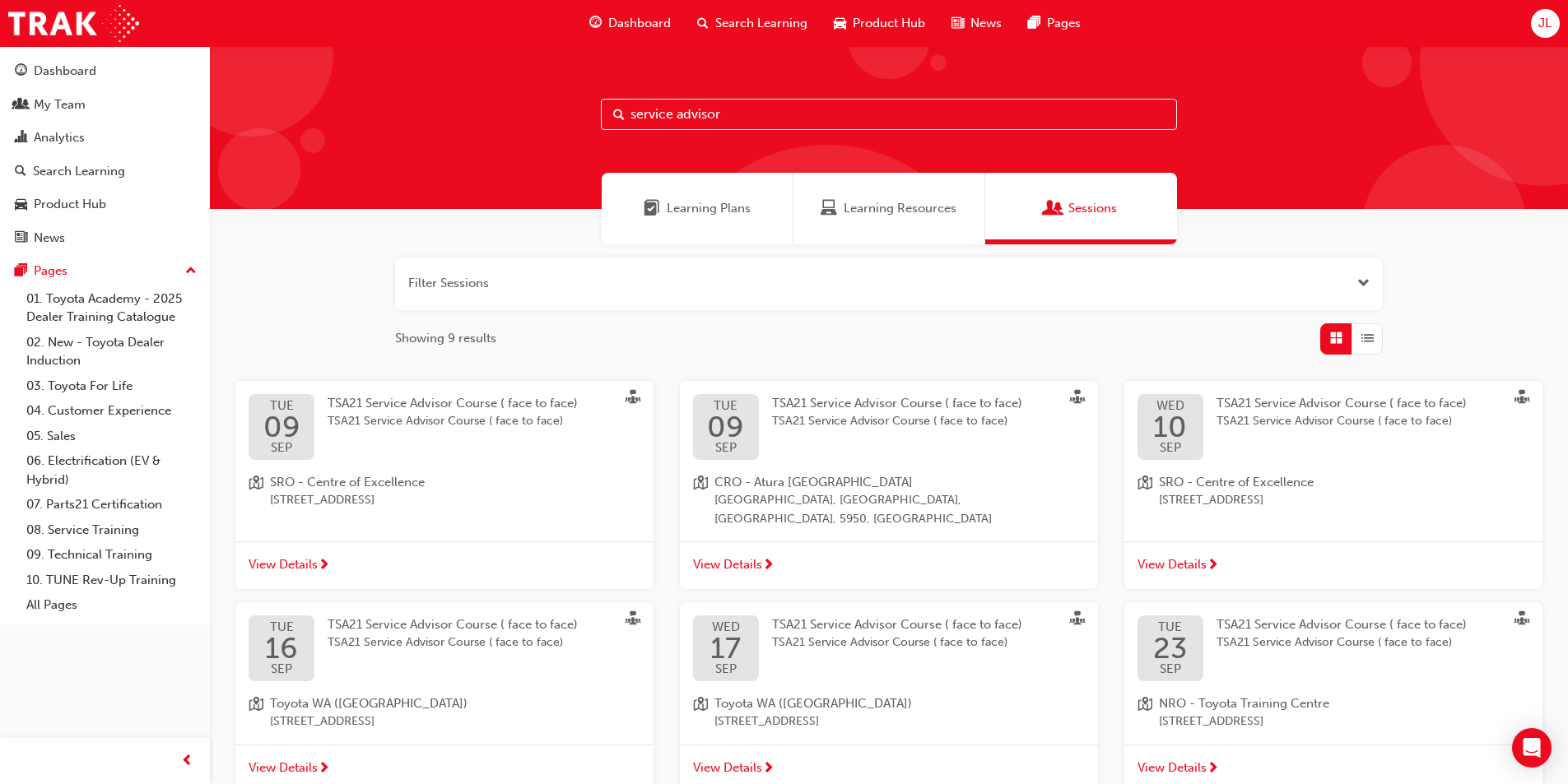
click at [364, 489] on span "SRO - Centre of Excellence" at bounding box center [348, 482] width 155 height 19
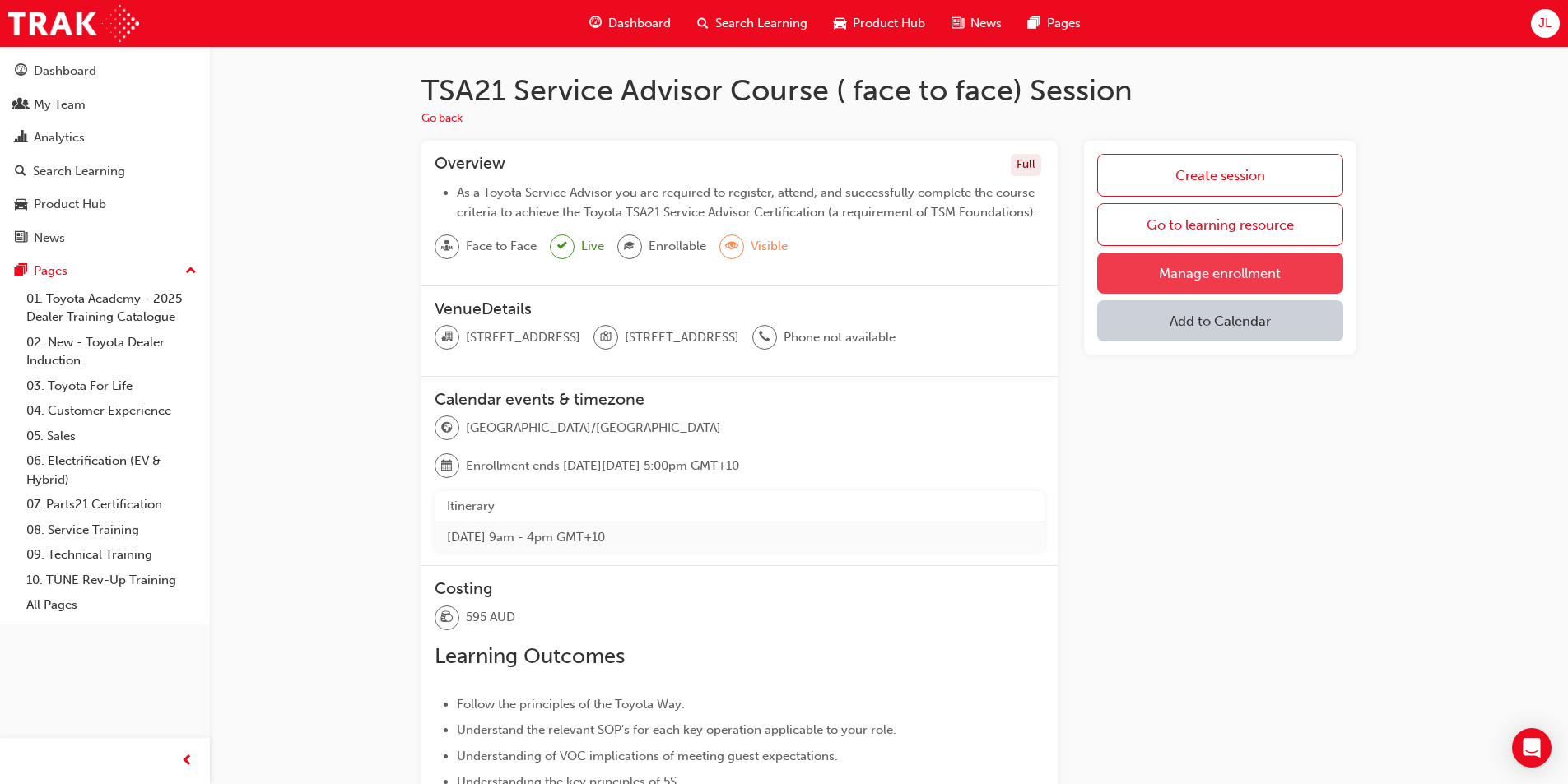
click at [1229, 262] on link "Manage enrollment" at bounding box center [1219, 273] width 246 height 41
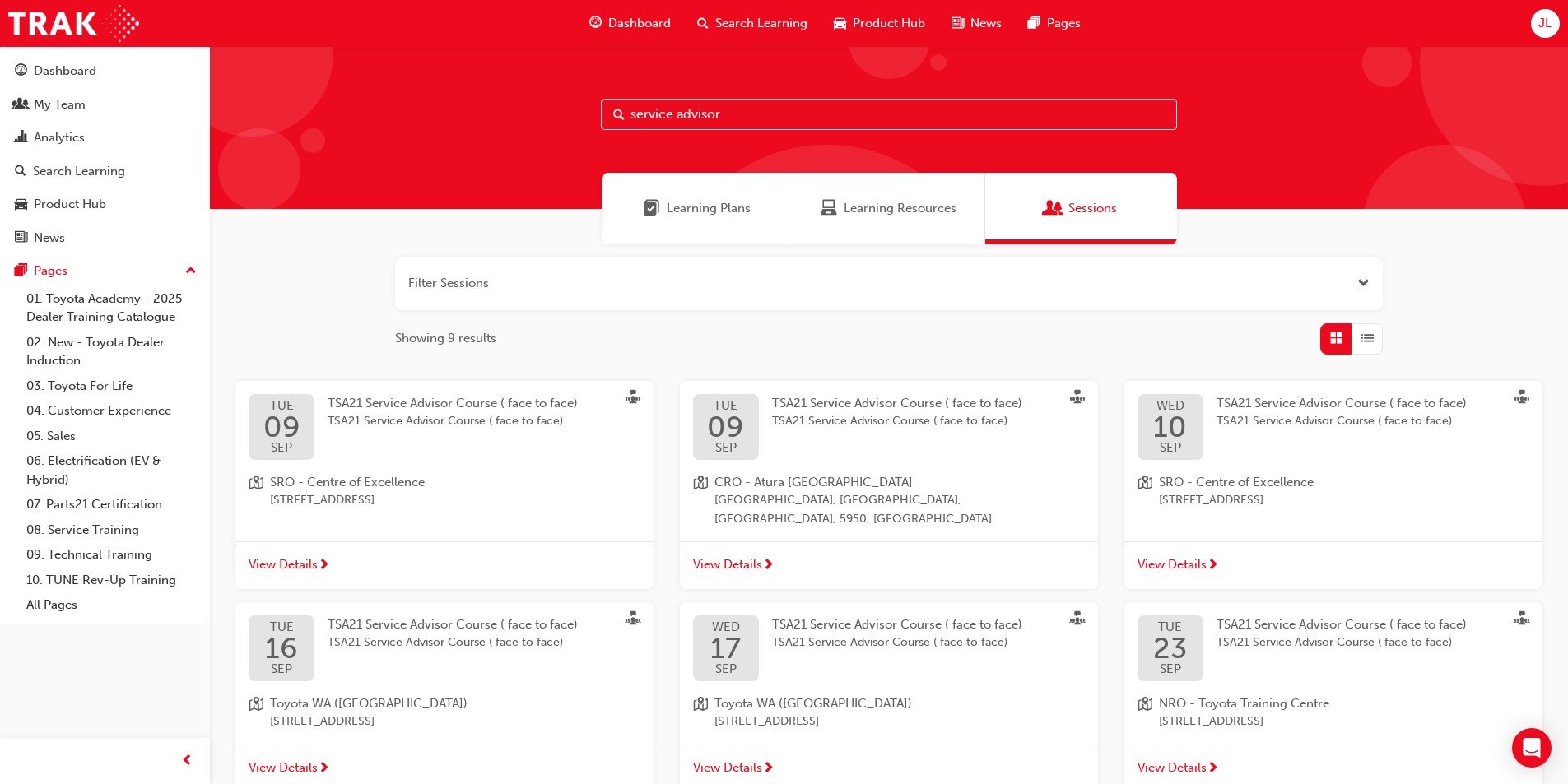
click at [1347, 447] on div "TSA21 Service Advisor Course ( face to face) TSA21 Service Advisor Course ( fac…" at bounding box center [1354, 427] width 277 height 66
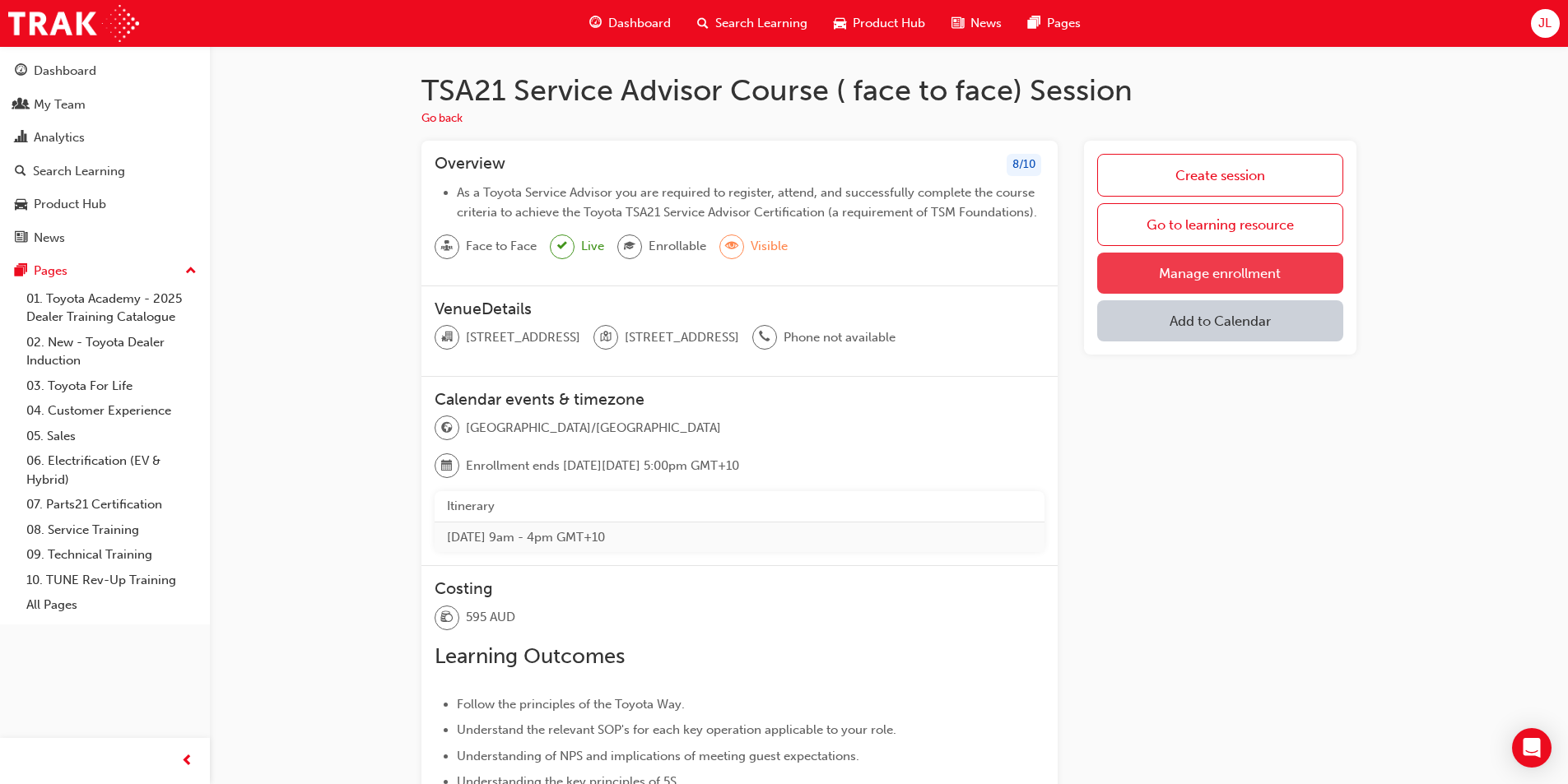
click at [1195, 279] on link "Manage enrollment" at bounding box center [1219, 273] width 246 height 41
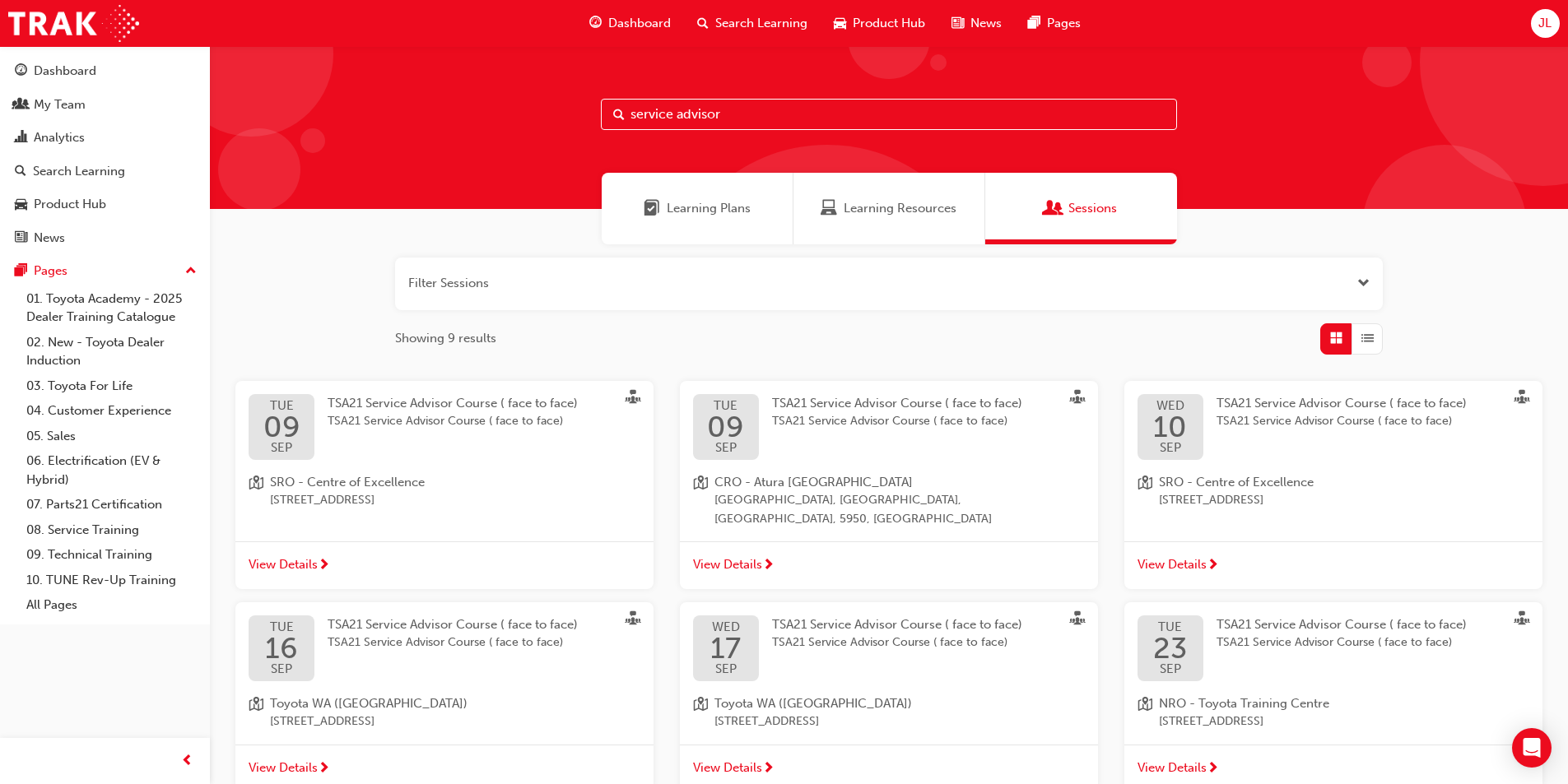
click at [1243, 426] on span "TSA21 Service Advisor Course ( face to face)" at bounding box center [1341, 421] width 250 height 19
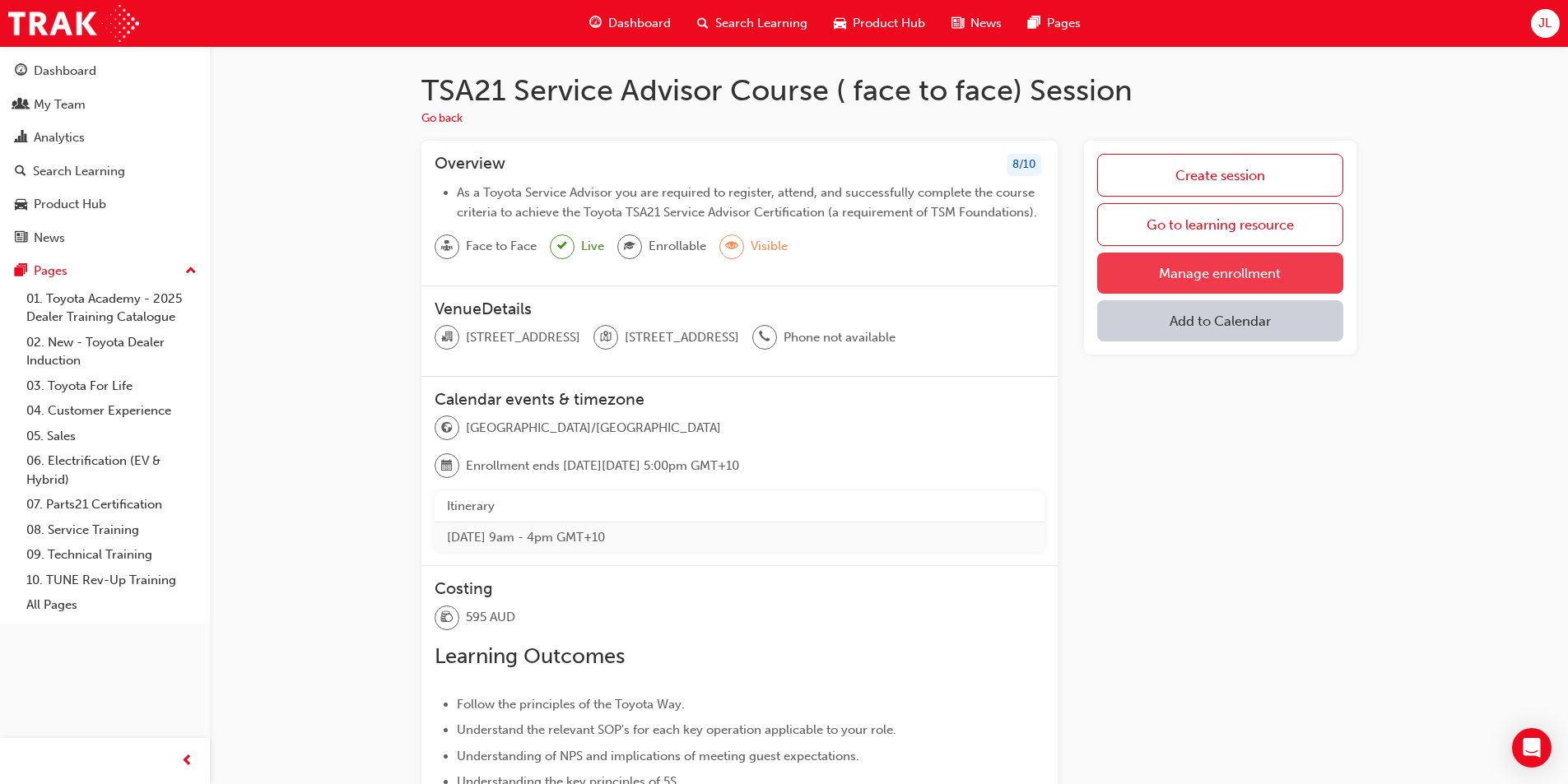
click at [1192, 274] on link "Manage enrollment" at bounding box center [1219, 273] width 246 height 41
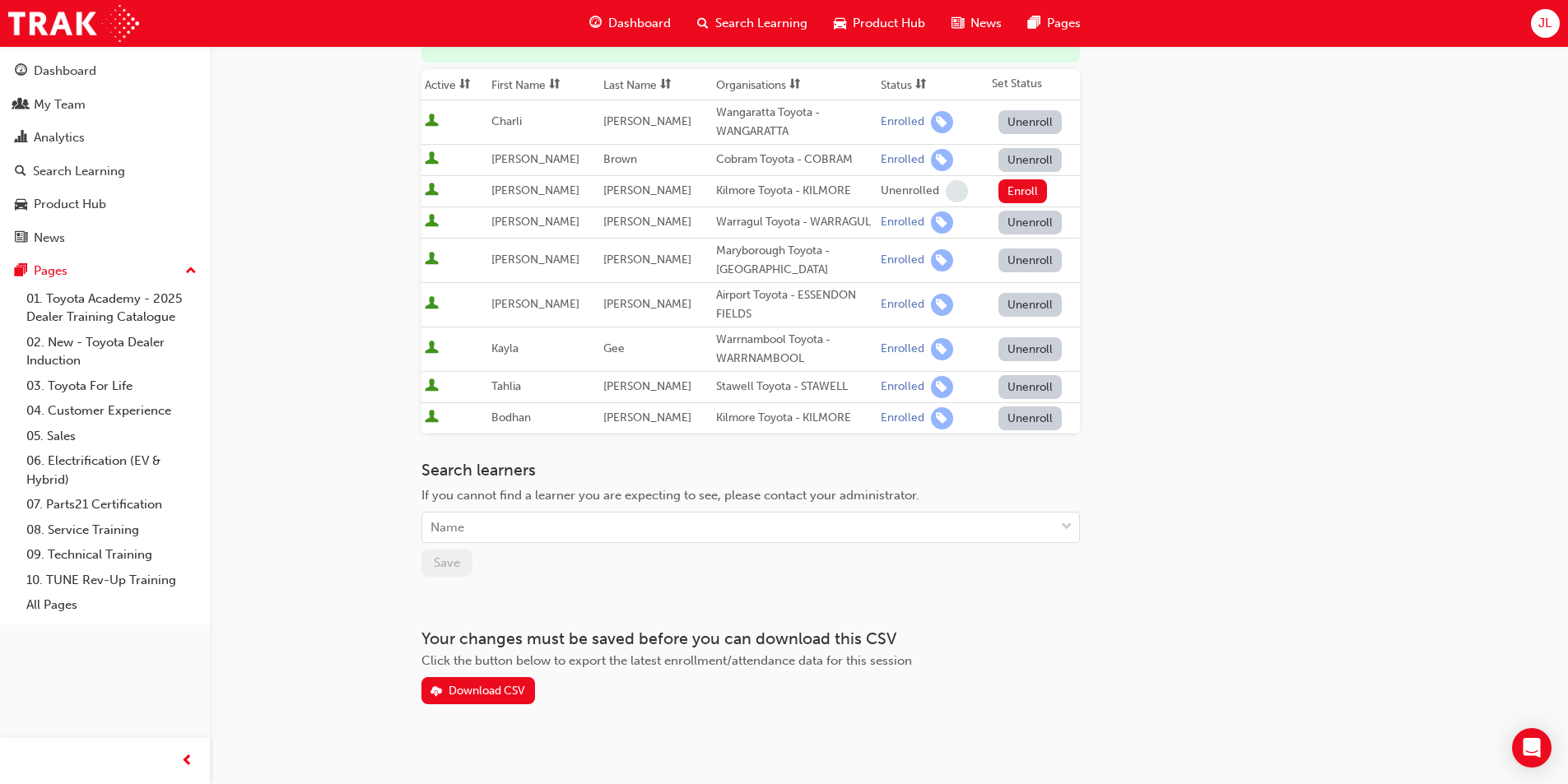
scroll to position [247, 0]
click at [578, 525] on div "Name" at bounding box center [738, 525] width 632 height 29
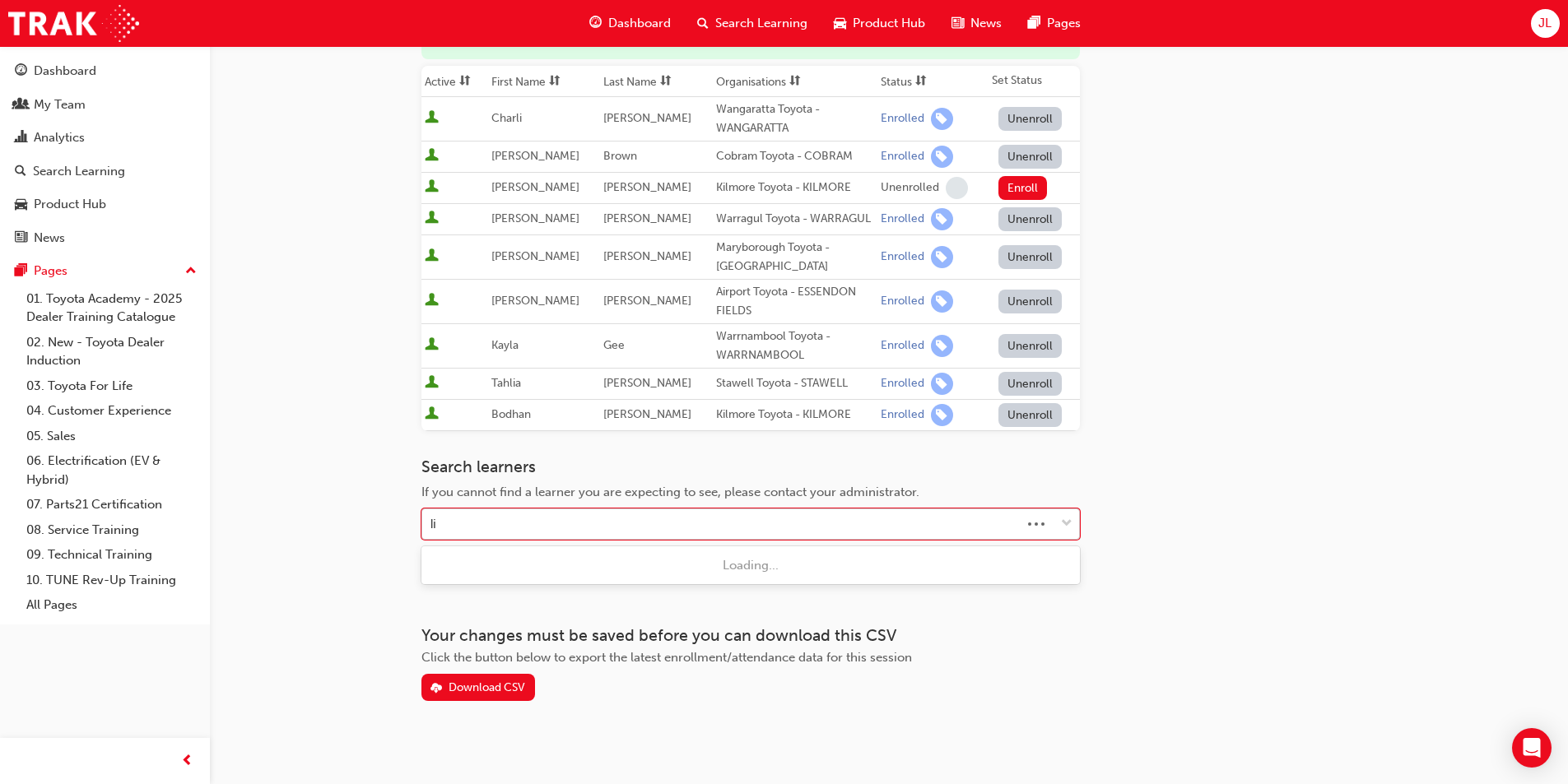
type input "l"
type input "e"
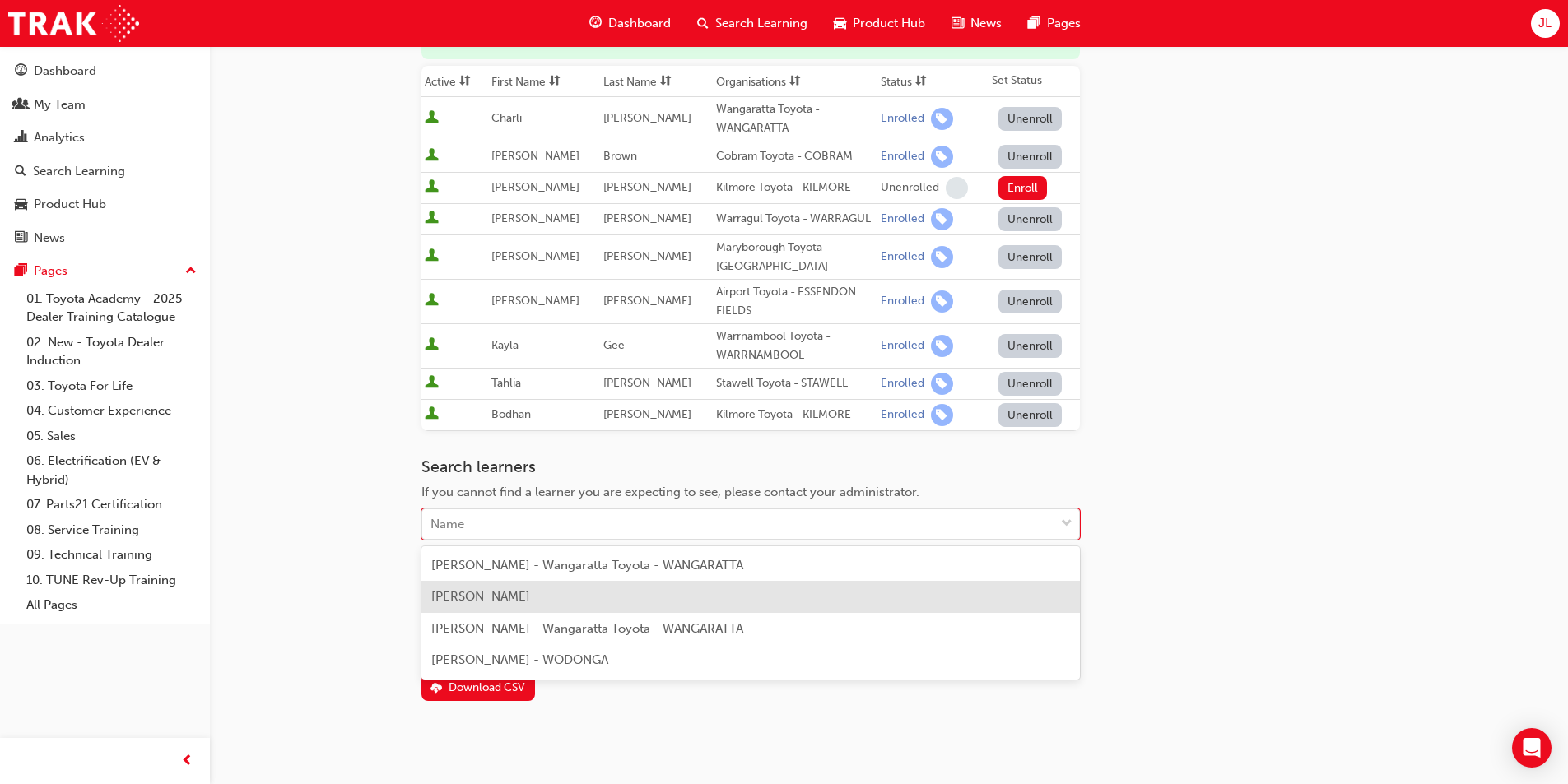
click at [530, 602] on span "[PERSON_NAME]" at bounding box center [480, 596] width 98 height 15
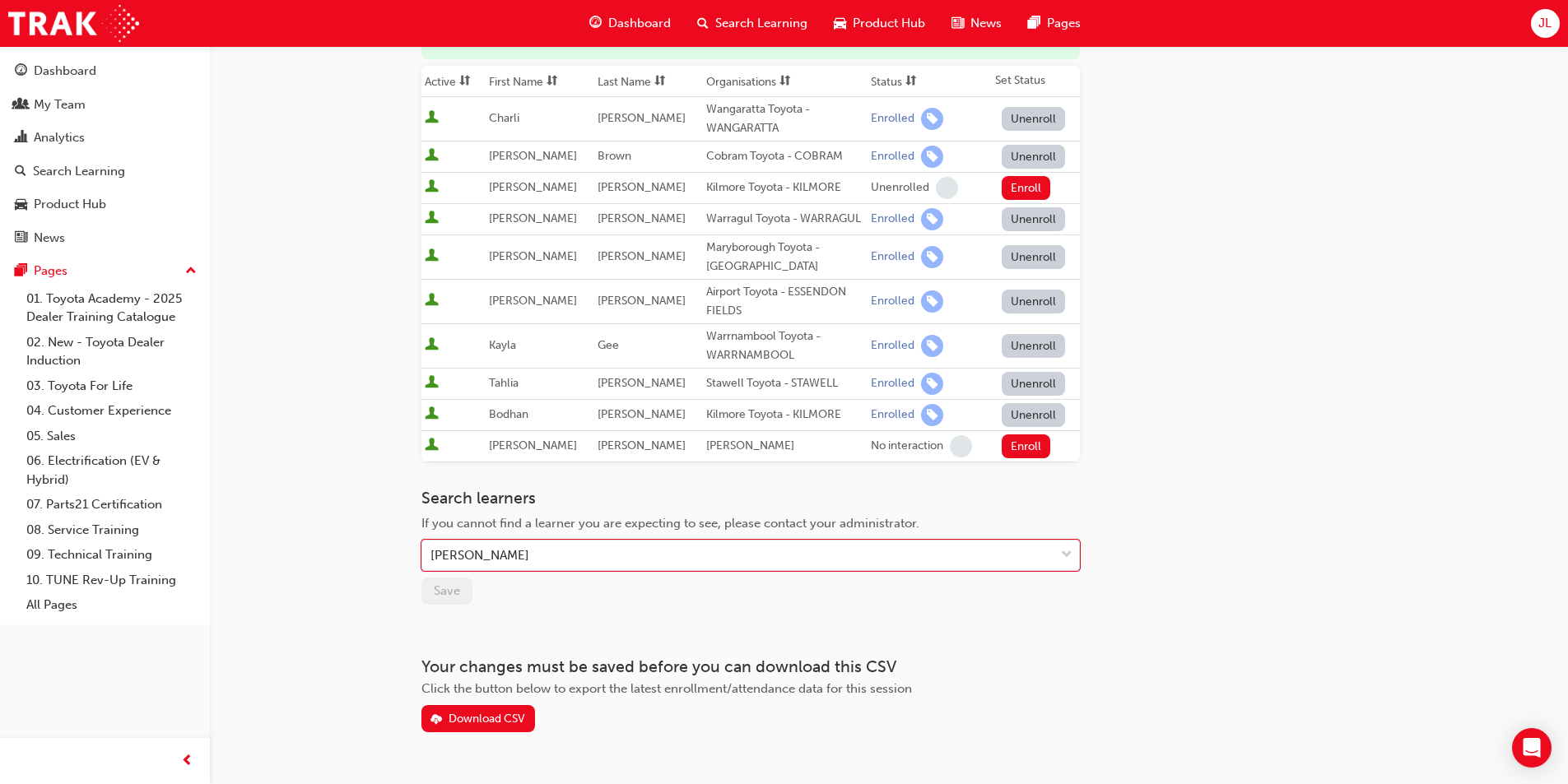
scroll to position [164, 0]
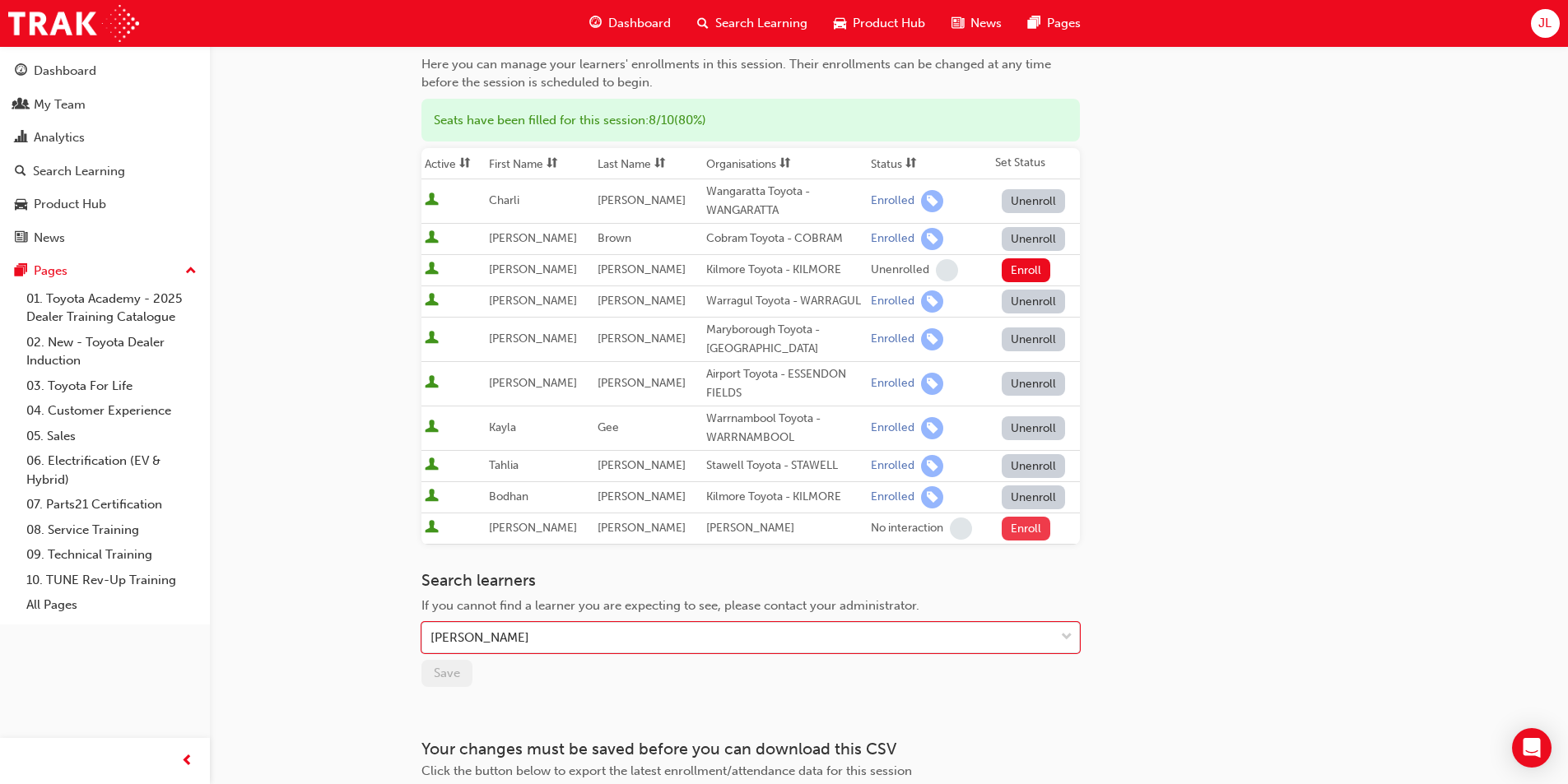
click at [1012, 531] on button "Enroll" at bounding box center [1026, 529] width 49 height 24
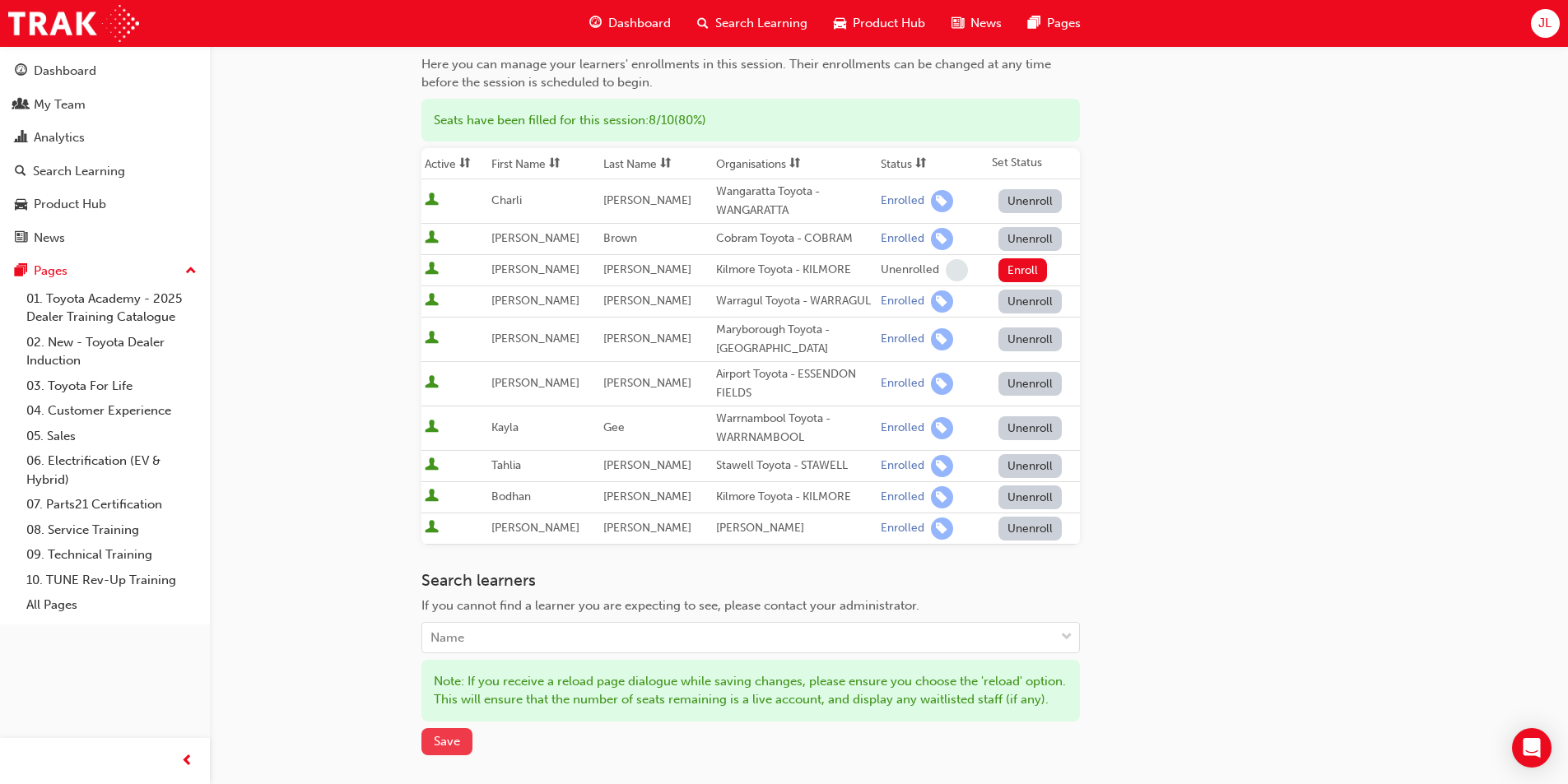
click at [441, 749] on span "Save" at bounding box center [447, 741] width 27 height 15
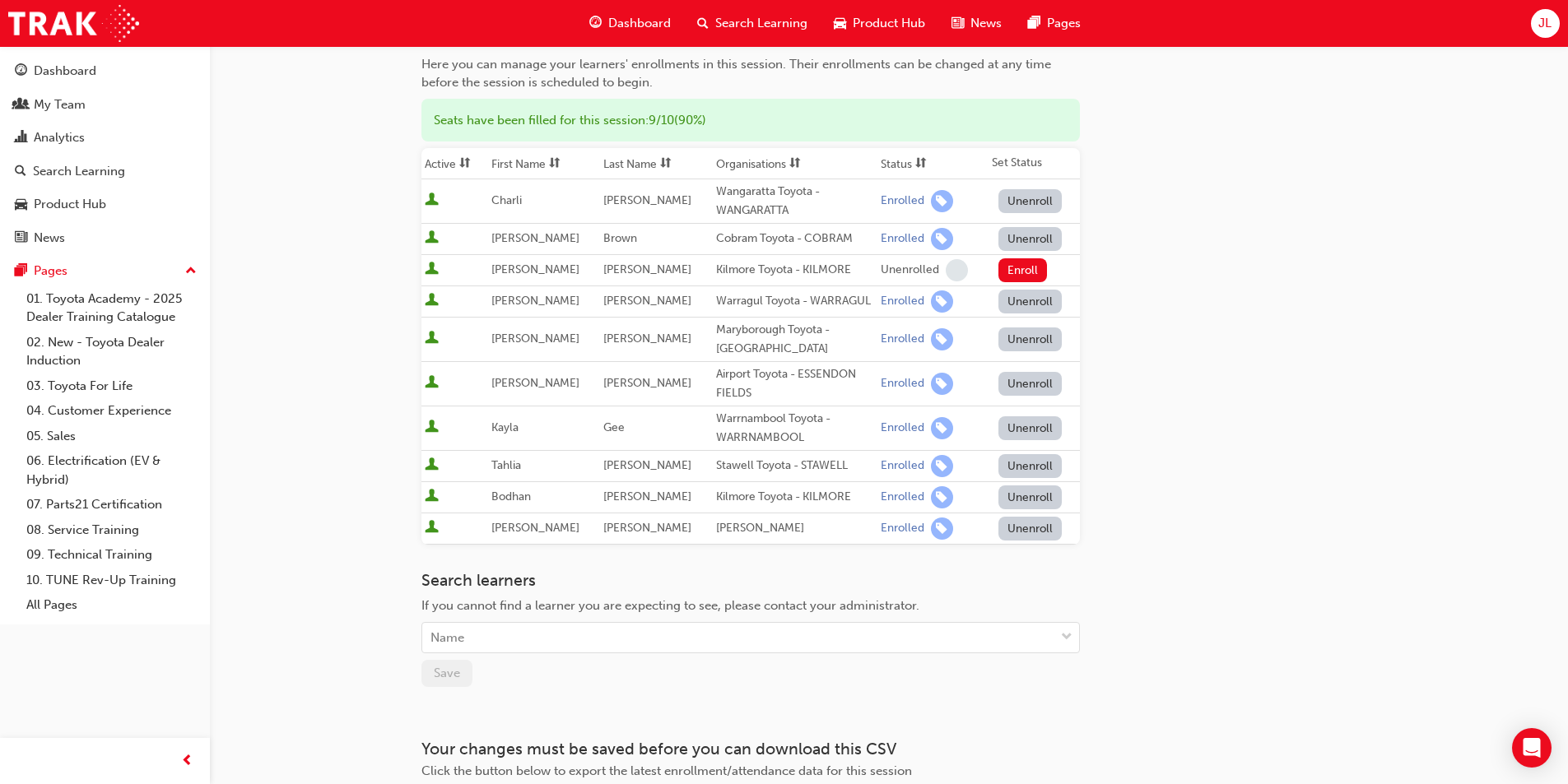
click at [756, 532] on div "[PERSON_NAME]" at bounding box center [794, 529] width 158 height 19
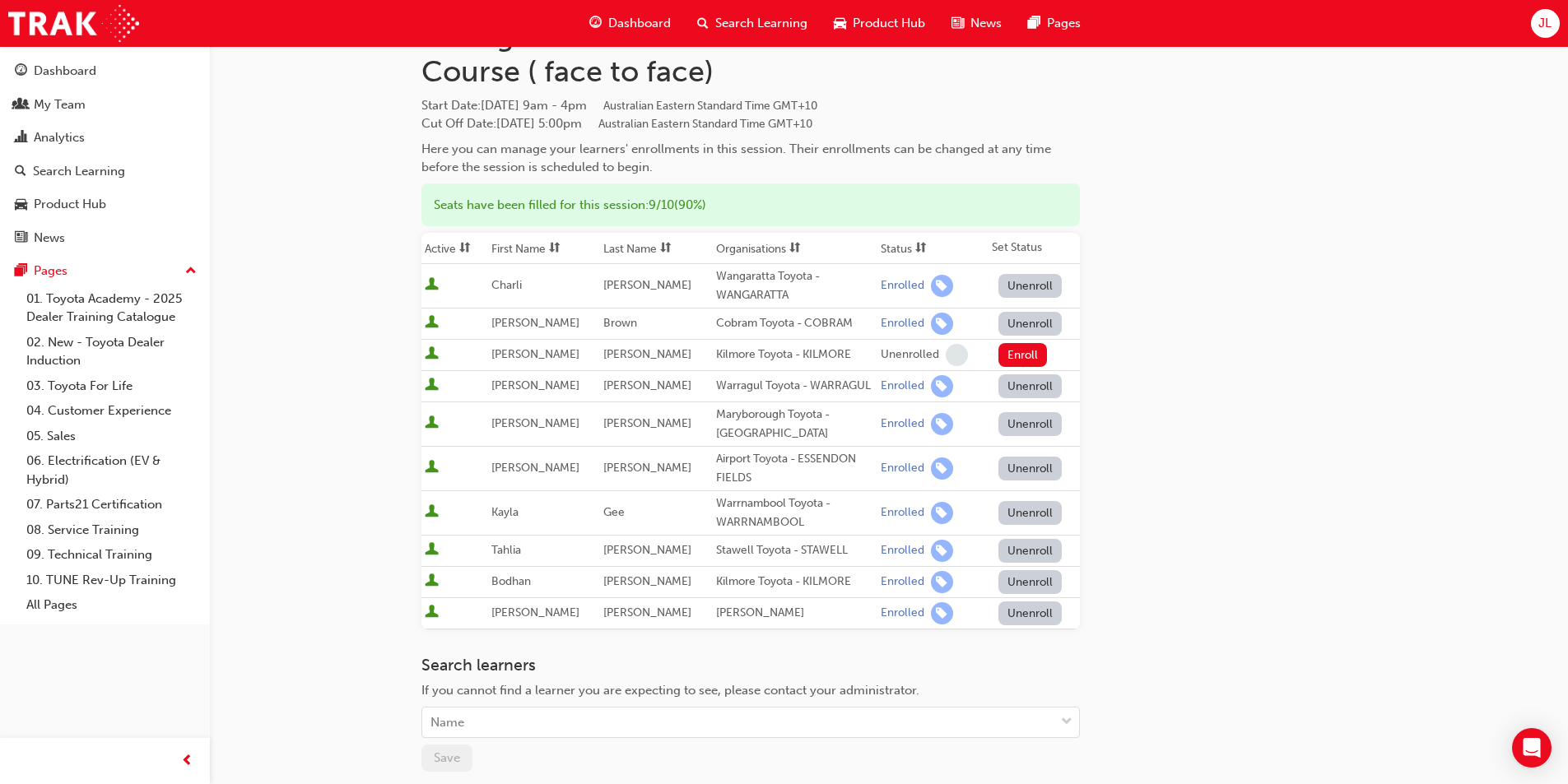
scroll to position [0, 0]
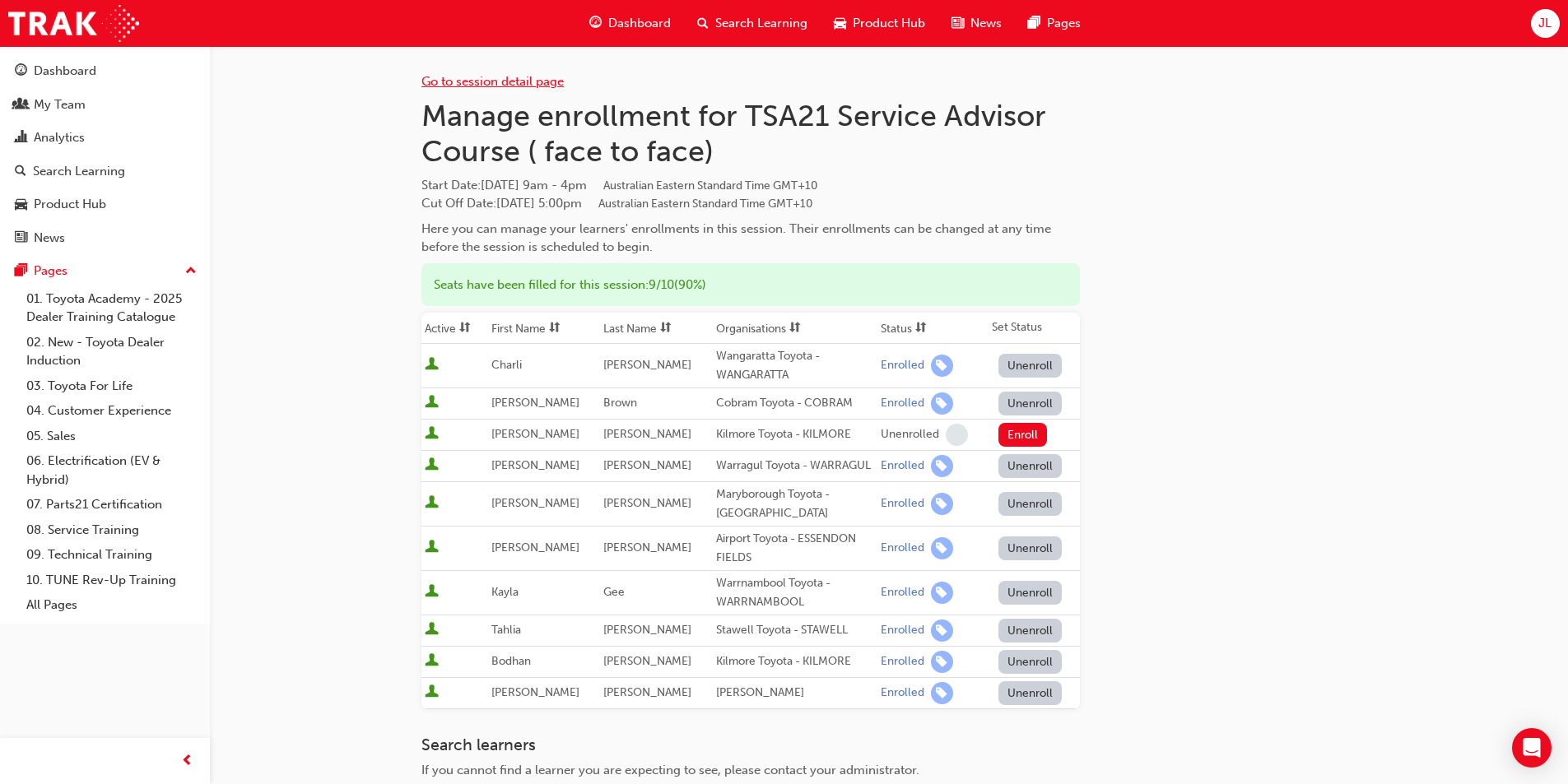
click at [462, 85] on link "Go to session detail page" at bounding box center [492, 82] width 143 height 15
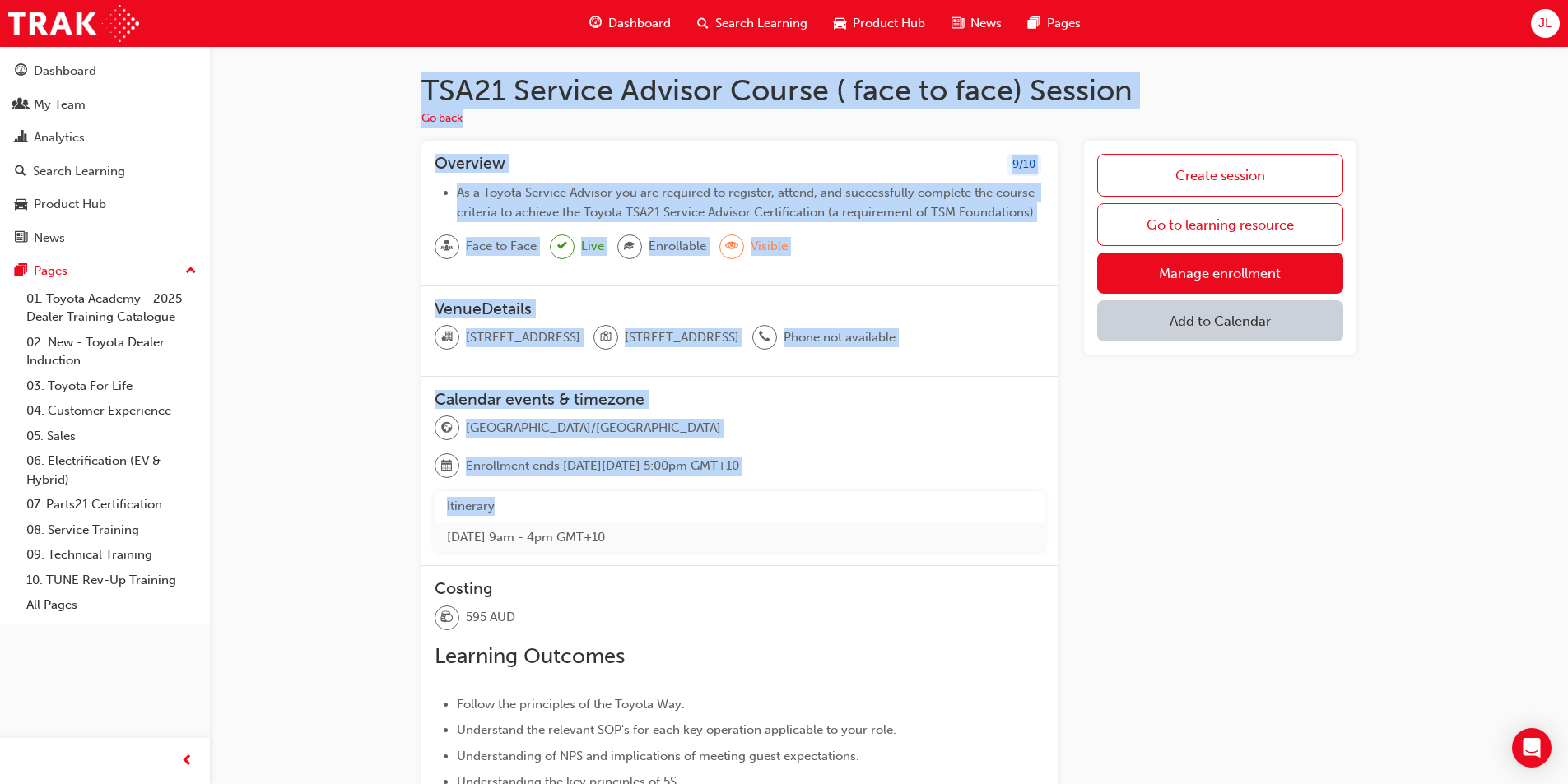
drag, startPoint x: 360, startPoint y: 64, endPoint x: 1173, endPoint y: 520, distance: 932.2
click at [933, 513] on div "TSA21 Service Advisor Course ( face to face) Session Go back Overview 9 / 10 As…" at bounding box center [889, 744] width 1358 height 1396
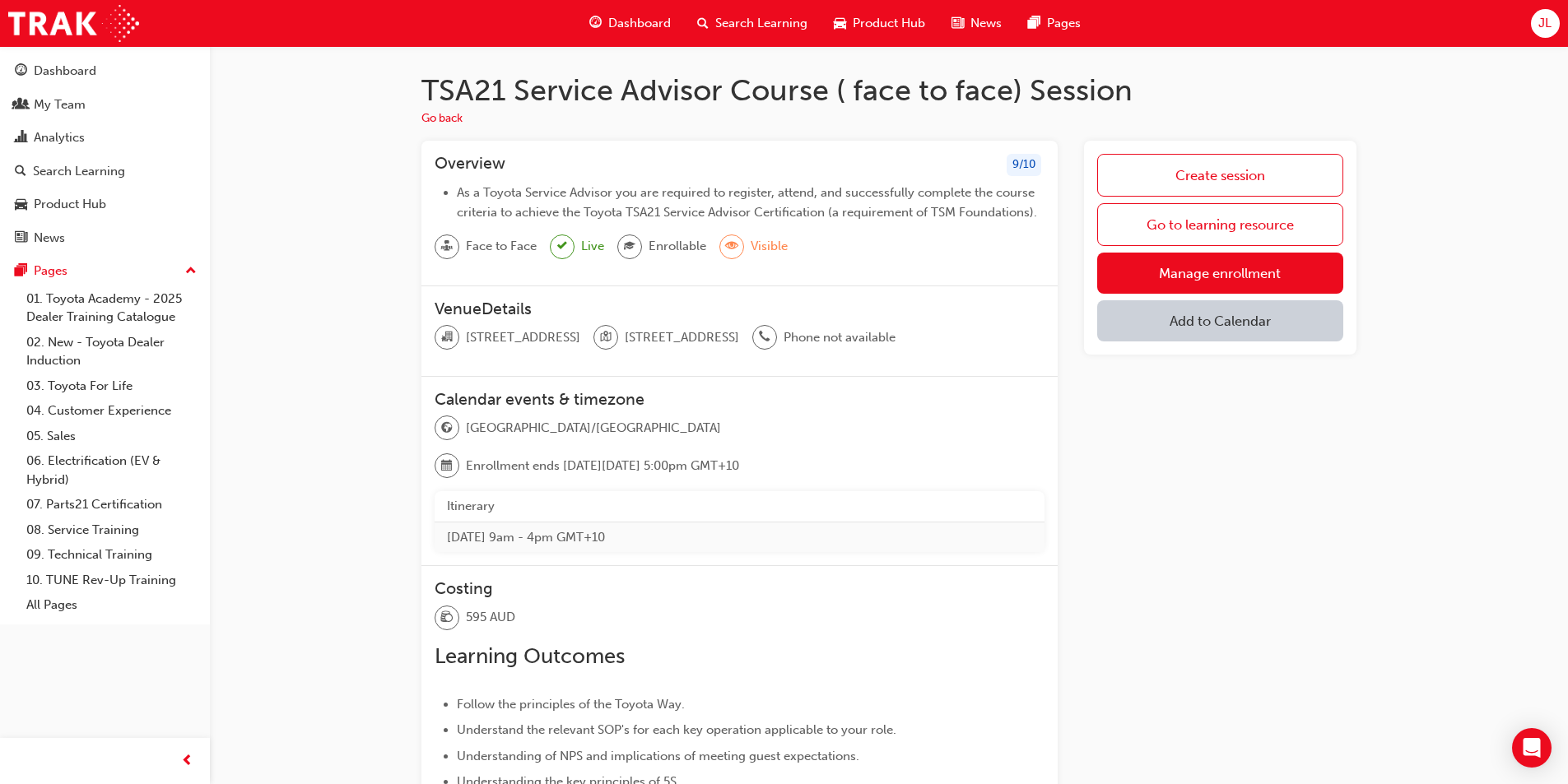
click at [1220, 505] on div "Create session Go to learning resource Manage enrollment Add to Calendar" at bounding box center [1220, 766] width 273 height 1249
click at [236, 180] on div "TSA21 Service Advisor Course ( face to face) Session Go back Overview 9 / 10 As…" at bounding box center [889, 744] width 1358 height 1396
click at [1156, 269] on link "Manage enrollment" at bounding box center [1219, 273] width 246 height 41
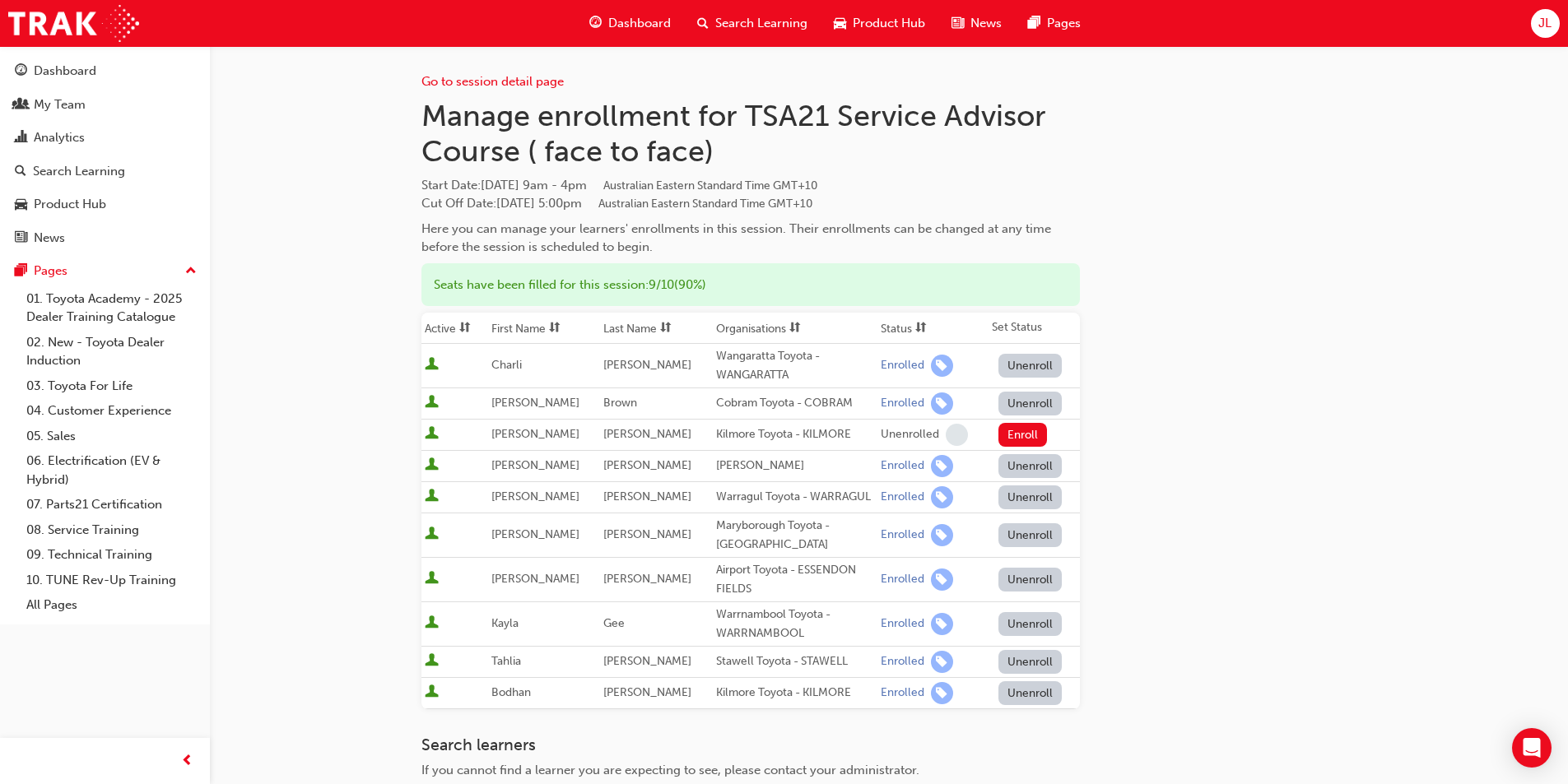
click at [218, 383] on div "Go to session detail page Manage enrollment for TSA21 Service Advisor Course ( …" at bounding box center [784, 536] width 1568 height 1073
click at [215, 129] on div "Go to session detail page Manage enrollment for TSA21 Service Advisor Course ( …" at bounding box center [784, 536] width 1568 height 1073
drag, startPoint x: 497, startPoint y: 464, endPoint x: 629, endPoint y: 457, distance: 132.2
click at [629, 457] on tr "[PERSON_NAME] [PERSON_NAME] Toyota - LAVINGTON Enrolled Unenroll" at bounding box center [750, 466] width 658 height 31
copy tr "[PERSON_NAME]"
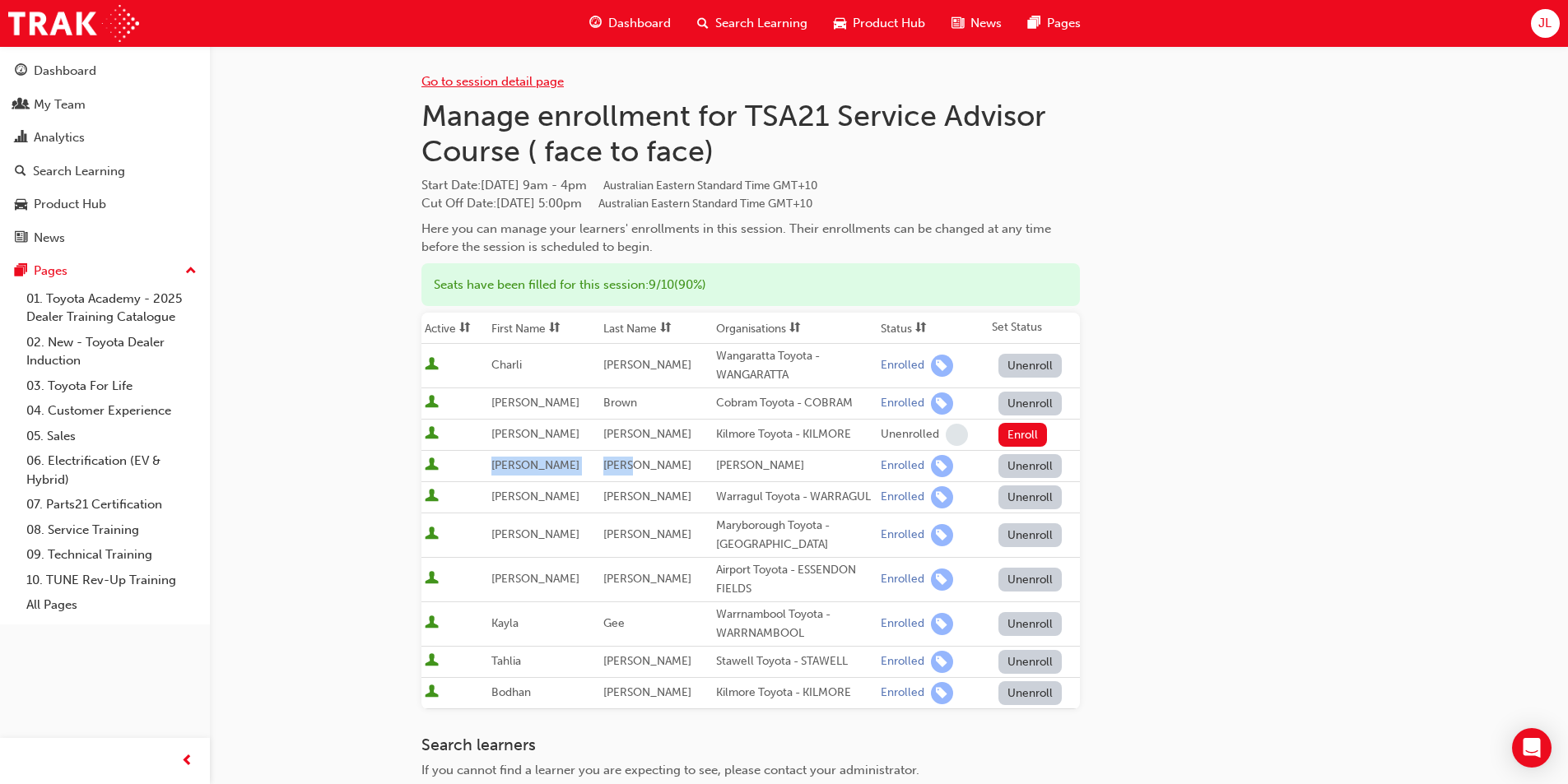
click at [482, 78] on link "Go to session detail page" at bounding box center [492, 82] width 143 height 15
